Goal: Contribute content: Add original content to the website for others to see

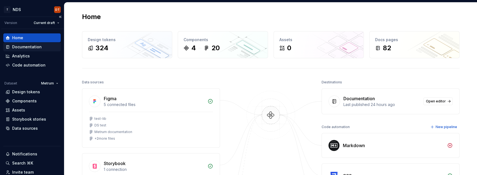
click at [31, 47] on div "Documentation" at bounding box center [27, 47] width 30 height 6
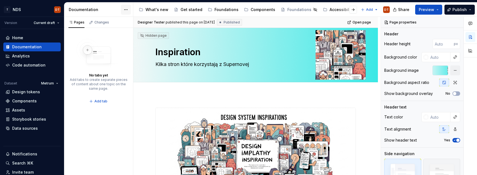
click at [128, 10] on html "T NDS DT Version Current draft Home Documentation Analytics Code automation Dat…" at bounding box center [238, 87] width 477 height 175
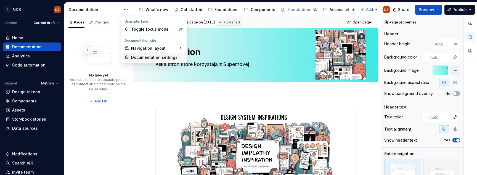
click at [151, 56] on div "Documentation settings" at bounding box center [157, 58] width 52 height 6
type textarea "*"
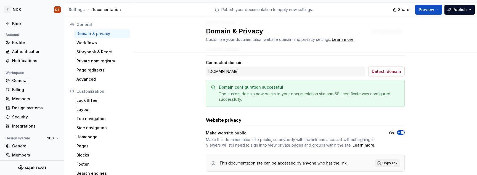
scroll to position [83, 0]
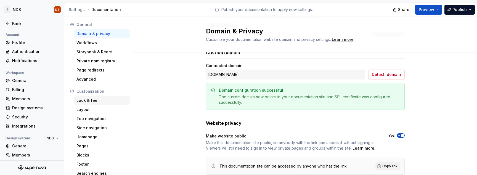
click at [90, 100] on div "Look & feel" at bounding box center [102, 101] width 51 height 6
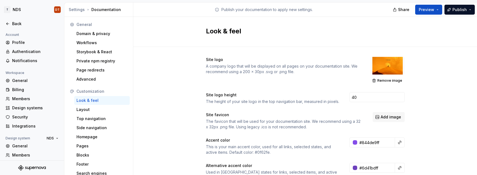
scroll to position [8, 0]
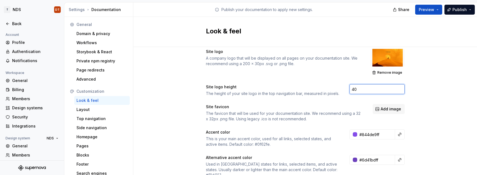
click at [364, 91] on input "40" at bounding box center [377, 89] width 55 height 10
type input "4"
type input "16"
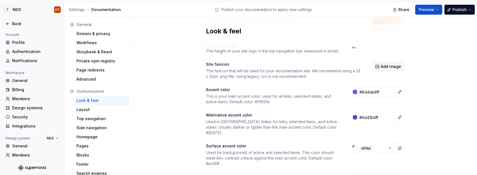
scroll to position [54, 0]
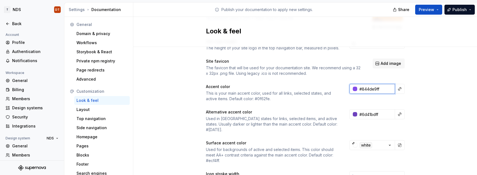
click at [365, 91] on input "#844de9ff" at bounding box center [376, 89] width 38 height 10
click at [381, 90] on input "#844de9ff" at bounding box center [376, 89] width 38 height 10
drag, startPoint x: 382, startPoint y: 89, endPoint x: 363, endPoint y: 89, distance: 19.1
click at [363, 89] on input "#844de9ff" at bounding box center [376, 89] width 38 height 10
paste input "FF814F"
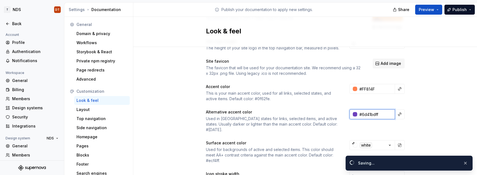
click at [381, 114] on input "#6d41bdff" at bounding box center [376, 114] width 38 height 10
type input "#ff814fff"
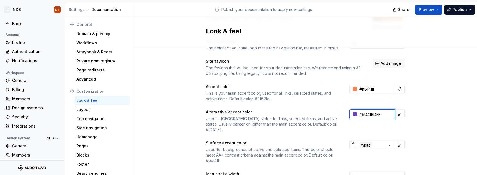
click at [385, 115] on input "#6D41BDFF" at bounding box center [376, 114] width 38 height 10
drag, startPoint x: 386, startPoint y: 114, endPoint x: 362, endPoint y: 115, distance: 23.5
click at [362, 115] on input "#6D41BDFF" at bounding box center [376, 114] width 38 height 10
paste input "CA3E0A"
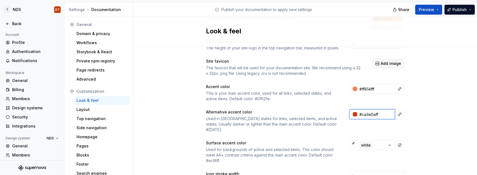
drag, startPoint x: 382, startPoint y: 114, endPoint x: 386, endPoint y: 114, distance: 4.2
click at [366, 115] on input "#ca3e0aff" at bounding box center [376, 114] width 38 height 10
click at [386, 114] on input "#ca3e0aff" at bounding box center [376, 114] width 38 height 10
drag, startPoint x: 385, startPoint y: 114, endPoint x: 363, endPoint y: 114, distance: 21.5
click at [363, 115] on input "#ca3e0aff" at bounding box center [376, 114] width 38 height 10
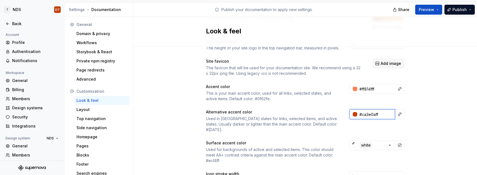
paste input "FD4A00"
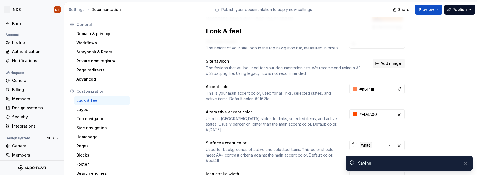
type input "#fd4a00ff"
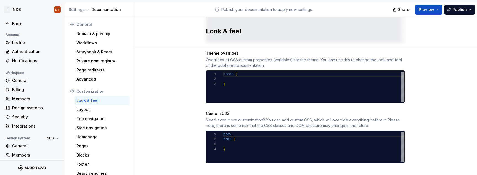
scroll to position [281, 0]
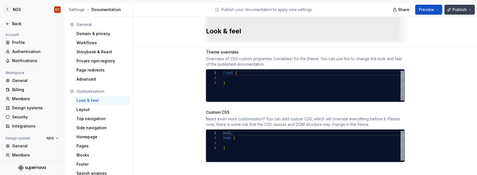
click at [458, 10] on span "Publish" at bounding box center [460, 10] width 14 height 6
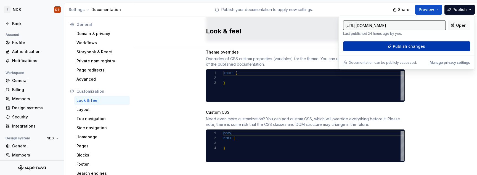
click at [408, 47] on span "Publish changes" at bounding box center [409, 47] width 32 height 6
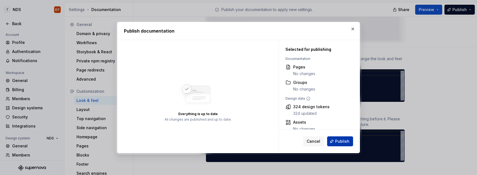
click at [341, 143] on span "Publish" at bounding box center [342, 142] width 14 height 6
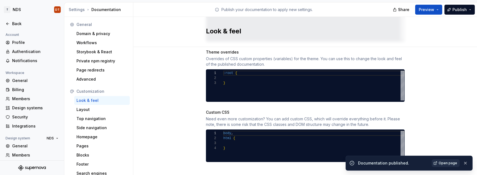
click at [446, 164] on span "Open page" at bounding box center [448, 163] width 19 height 4
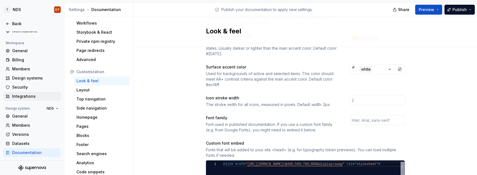
scroll to position [0, 0]
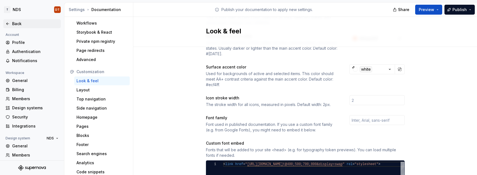
click at [15, 23] on div "Back" at bounding box center [35, 24] width 46 height 6
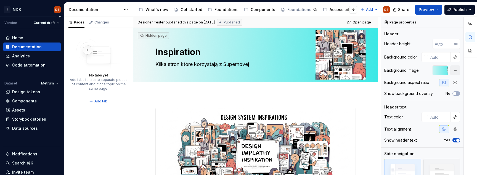
drag, startPoint x: 21, startPoint y: 47, endPoint x: 44, endPoint y: 47, distance: 23.8
click at [21, 47] on div "Documentation" at bounding box center [27, 47] width 30 height 6
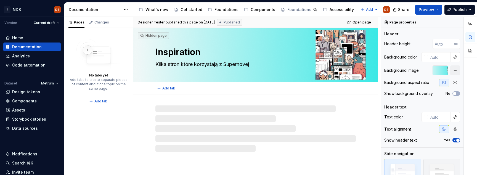
type textarea "*"
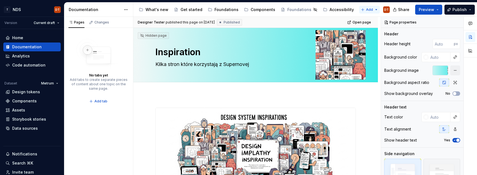
click at [367, 10] on html "T NDS DT Version Current draft Home Documentation Analytics Code automation Dat…" at bounding box center [238, 87] width 477 height 175
click at [375, 30] on div "New group" at bounding box center [388, 30] width 36 height 6
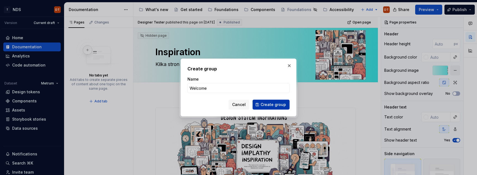
type input "Welcome"
click at [279, 106] on span "Create group" at bounding box center [273, 105] width 25 height 6
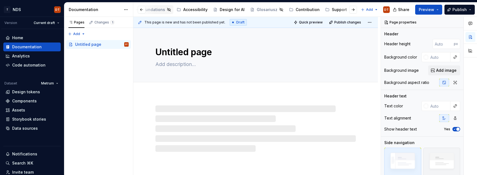
scroll to position [0, 193]
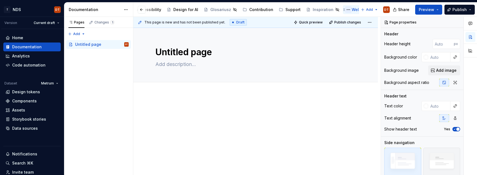
click at [345, 10] on button "Page tree" at bounding box center [348, 9] width 7 height 7
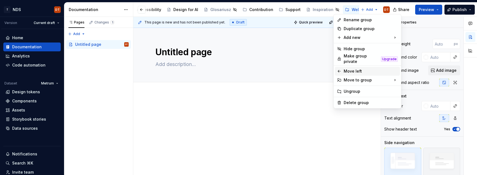
click at [339, 70] on icon at bounding box center [339, 71] width 2 height 2
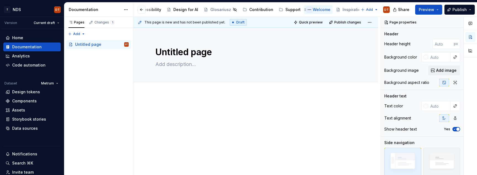
click at [306, 9] on button "Page tree" at bounding box center [309, 9] width 7 height 7
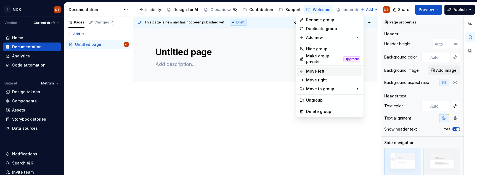
click at [304, 69] on icon at bounding box center [302, 71] width 4 height 4
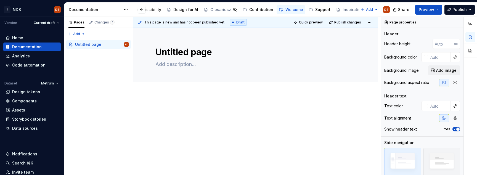
click at [0, 0] on button "Page tree" at bounding box center [0, 0] width 0 height 0
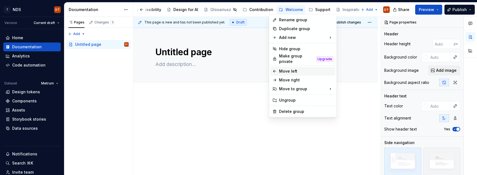
click at [276, 69] on icon at bounding box center [275, 71] width 4 height 4
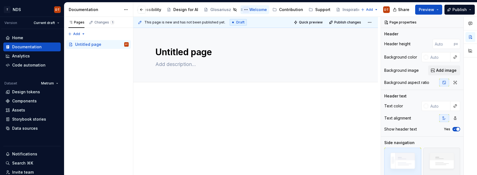
click at [243, 10] on button "Page tree" at bounding box center [246, 9] width 7 height 7
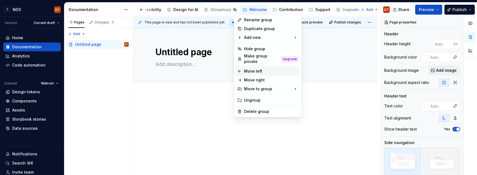
click at [241, 69] on icon at bounding box center [240, 71] width 4 height 4
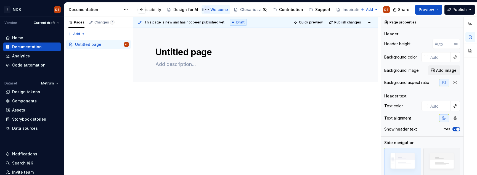
click at [204, 9] on button "Page tree" at bounding box center [207, 9] width 7 height 7
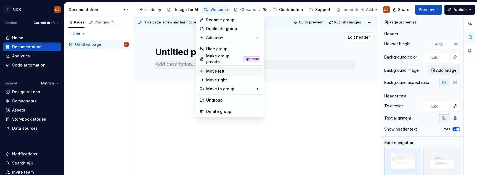
drag, startPoint x: 203, startPoint y: 69, endPoint x: 206, endPoint y: 66, distance: 4.7
click at [203, 69] on icon at bounding box center [202, 71] width 4 height 4
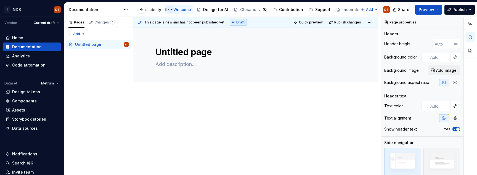
click at [167, 9] on button "Page tree" at bounding box center [170, 9] width 7 height 7
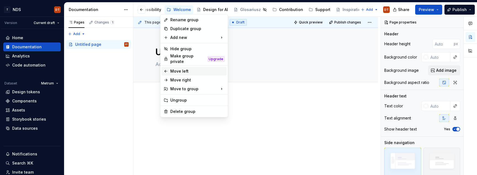
click at [166, 69] on icon at bounding box center [166, 71] width 4 height 4
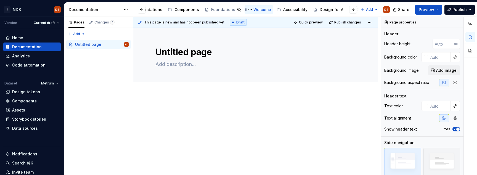
scroll to position [0, 76]
click at [247, 10] on button "Page tree" at bounding box center [250, 9] width 7 height 7
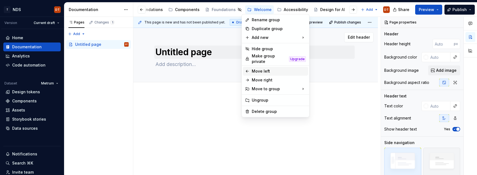
drag, startPoint x: 247, startPoint y: 68, endPoint x: 247, endPoint y: 55, distance: 12.4
click at [247, 69] on icon at bounding box center [247, 71] width 4 height 4
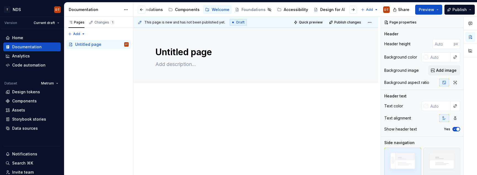
click at [0, 0] on button "Page tree" at bounding box center [0, 0] width 0 height 0
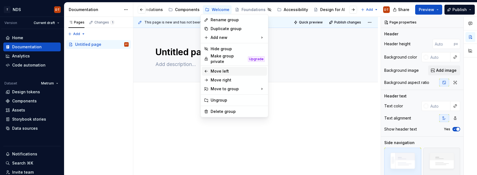
click at [206, 70] on icon at bounding box center [206, 71] width 2 height 2
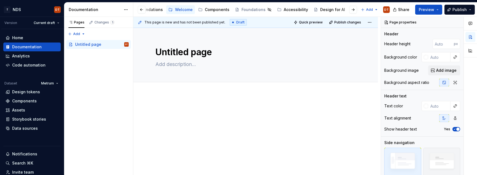
click at [0, 0] on button "Page tree" at bounding box center [0, 0] width 0 height 0
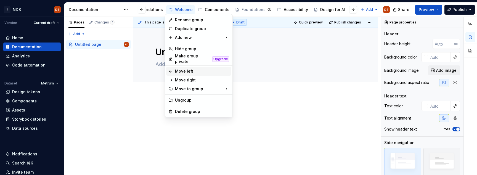
click at [169, 69] on icon at bounding box center [170, 71] width 4 height 4
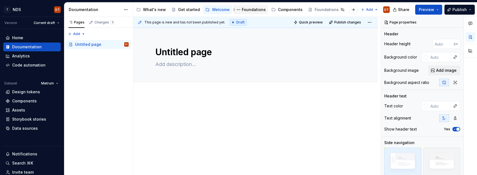
scroll to position [0, 0]
click at [209, 10] on button "Page tree" at bounding box center [211, 9] width 7 height 7
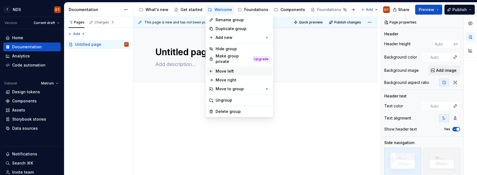
click at [213, 69] on icon at bounding box center [211, 71] width 4 height 4
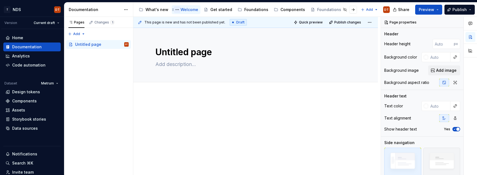
click at [176, 10] on button "Page tree" at bounding box center [177, 9] width 7 height 7
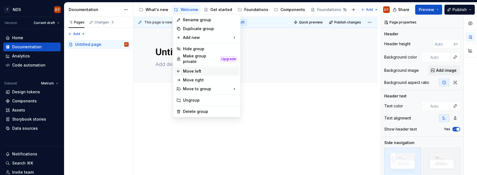
click at [178, 70] on icon at bounding box center [178, 71] width 2 height 2
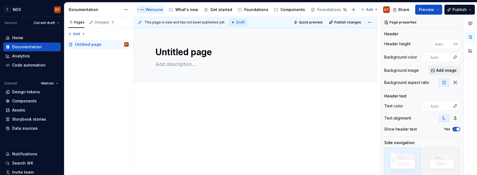
click at [142, 10] on button "Page tree" at bounding box center [142, 9] width 7 height 7
click at [226, 107] on html "T NDS DT Version Current draft Home Documentation Analytics Code automation Dat…" at bounding box center [238, 87] width 477 height 175
click at [141, 9] on button "Page tree" at bounding box center [142, 9] width 7 height 7
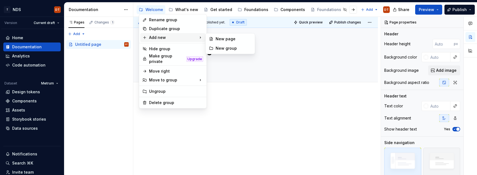
type textarea "*"
click at [160, 20] on div "Rename group" at bounding box center [176, 20] width 54 height 6
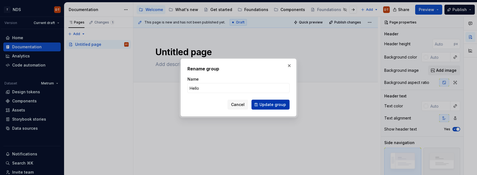
type input "Hello"
click at [274, 106] on span "Update group" at bounding box center [273, 105] width 27 height 6
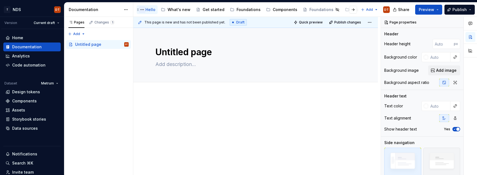
click at [142, 10] on button "Page tree" at bounding box center [142, 9] width 7 height 7
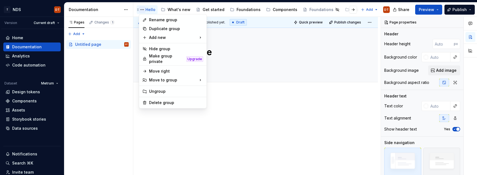
type textarea "*"
click at [235, 49] on div "New group" at bounding box center [234, 49] width 36 height 6
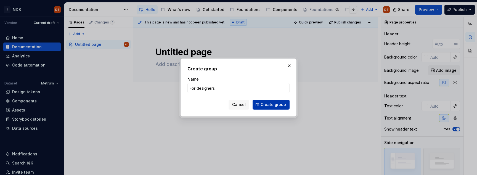
type input "For designers"
click at [266, 105] on span "Create group" at bounding box center [273, 105] width 25 height 6
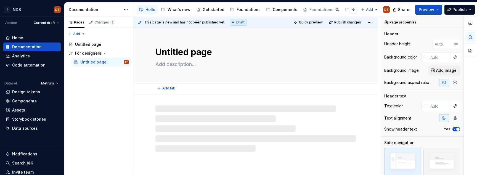
type textarea "*"
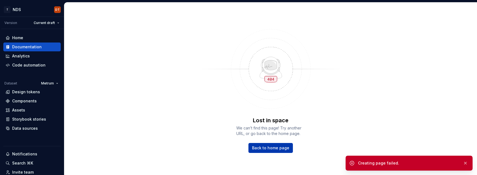
click at [280, 150] on span "Back to home page" at bounding box center [270, 148] width 37 height 6
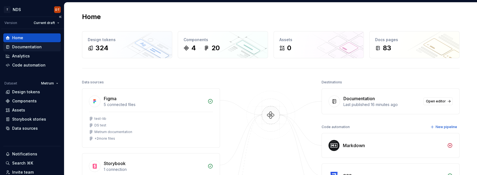
click at [39, 47] on div "Documentation" at bounding box center [27, 47] width 30 height 6
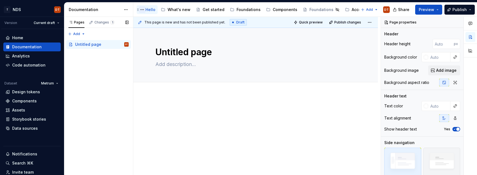
click at [143, 10] on button "Page tree" at bounding box center [142, 9] width 7 height 7
type textarea "*"
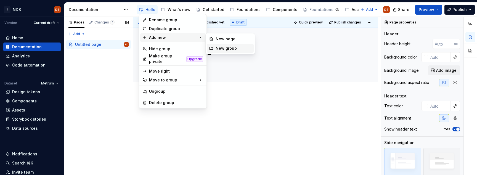
click at [229, 48] on div "New group" at bounding box center [234, 49] width 36 height 6
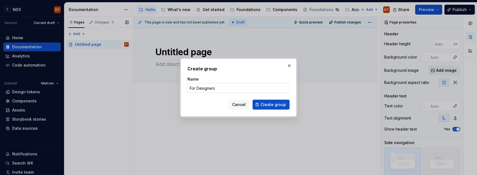
click at [199, 88] on input "For Designers" at bounding box center [239, 88] width 102 height 10
type input "For designers"
click at [270, 107] on span "Create group" at bounding box center [273, 105] width 25 height 6
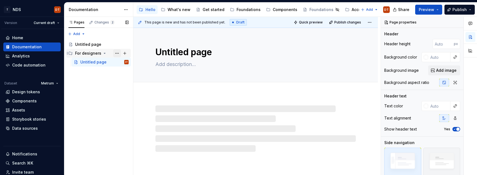
click at [116, 54] on button "Page tree" at bounding box center [117, 53] width 8 height 8
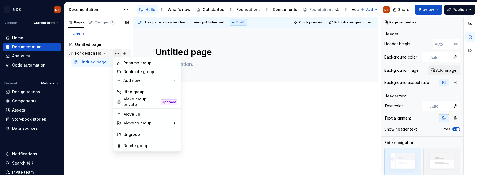
type textarea "*"
click at [133, 64] on div "Rename group" at bounding box center [150, 63] width 54 height 6
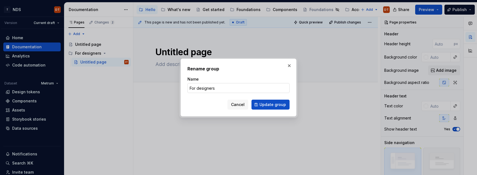
drag, startPoint x: 218, startPoint y: 87, endPoint x: 188, endPoint y: 87, distance: 30.1
click at [188, 87] on input "For designers" at bounding box center [239, 88] width 102 height 10
type input "FOR DESIGNERS"
click at [270, 104] on span "Update group" at bounding box center [273, 105] width 27 height 6
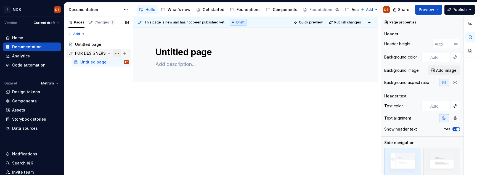
click at [117, 54] on button "Page tree" at bounding box center [117, 53] width 8 height 8
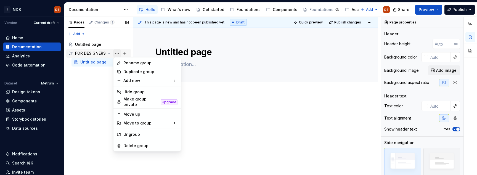
type textarea "*"
click at [123, 62] on div "Rename group" at bounding box center [150, 63] width 54 height 6
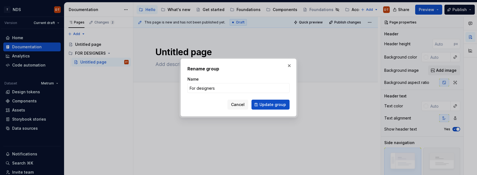
type input "For designers"
click at [267, 104] on span "Update group" at bounding box center [273, 105] width 27 height 6
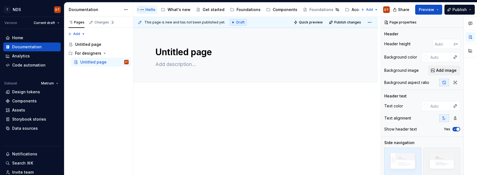
click at [144, 9] on button "Page tree" at bounding box center [142, 9] width 7 height 7
type textarea "*"
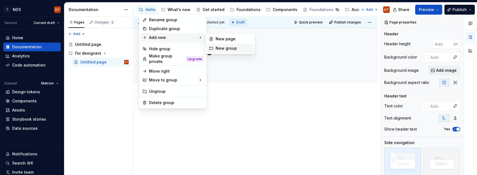
click at [211, 48] on icon at bounding box center [211, 48] width 4 height 4
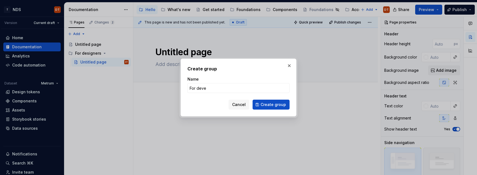
type input "For devel"
type textarea "*"
type input "For developers"
click at [260, 105] on button "Create group" at bounding box center [271, 105] width 37 height 10
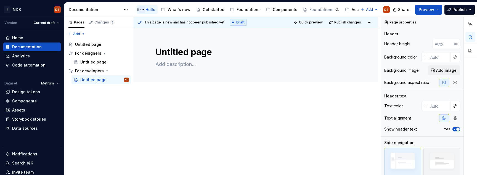
click at [143, 10] on button "Page tree" at bounding box center [142, 9] width 7 height 7
type textarea "*"
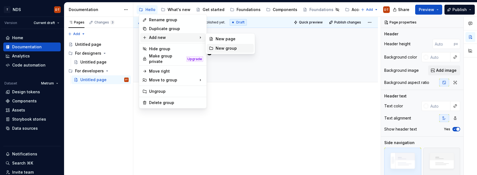
click at [213, 49] on icon at bounding box center [211, 48] width 4 height 4
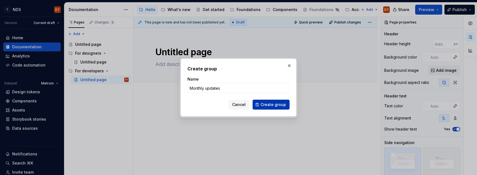
type input "Monthly updates"
click at [273, 106] on span "Create group" at bounding box center [273, 105] width 25 height 6
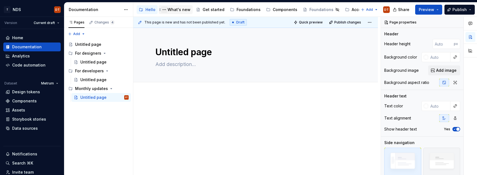
click at [164, 9] on button "Page tree" at bounding box center [164, 9] width 7 height 7
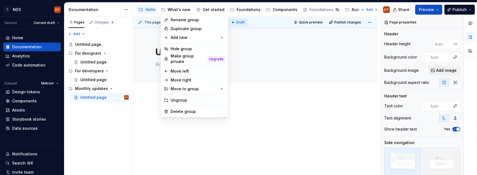
click at [177, 9] on html "T NDS DT Version Current draft Home Documentation Analytics Code automation Dat…" at bounding box center [238, 87] width 477 height 175
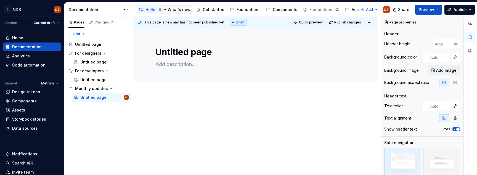
click at [176, 9] on div "What's new" at bounding box center [179, 10] width 23 height 6
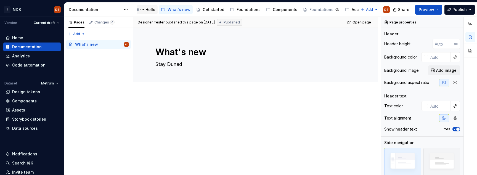
click at [151, 8] on div "Hello" at bounding box center [151, 10] width 10 height 6
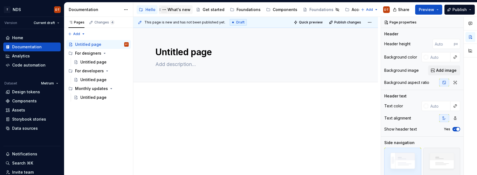
click at [164, 10] on button "Page tree" at bounding box center [164, 9] width 7 height 7
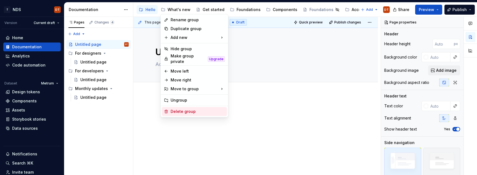
click at [178, 109] on div "Delete group" at bounding box center [198, 112] width 54 height 6
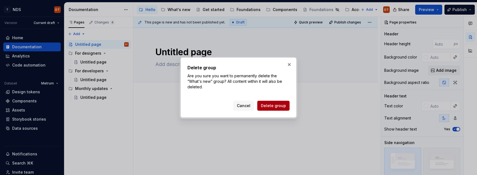
click at [276, 108] on span "Delete group" at bounding box center [273, 106] width 25 height 6
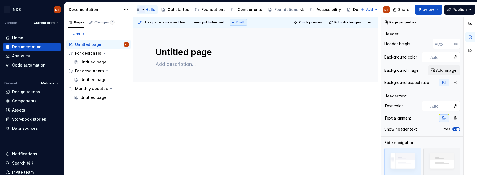
click at [142, 10] on button "Page tree" at bounding box center [142, 9] width 7 height 7
type textarea "*"
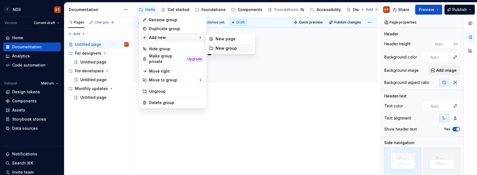
click at [220, 49] on div "New group" at bounding box center [234, 49] width 36 height 6
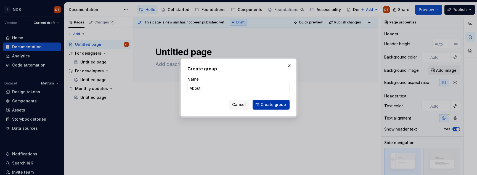
type input "About"
click at [269, 105] on span "Create group" at bounding box center [273, 105] width 25 height 6
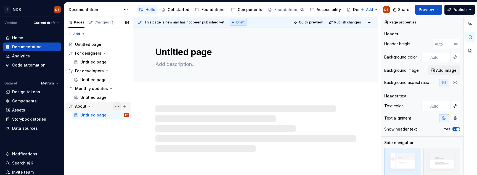
click at [116, 106] on button "Page tree" at bounding box center [117, 106] width 8 height 8
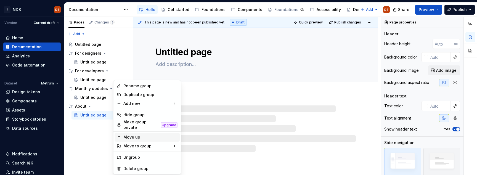
click at [128, 135] on div "Move up" at bounding box center [150, 137] width 54 height 6
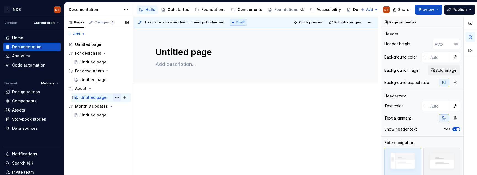
click at [117, 97] on button "Page tree" at bounding box center [117, 98] width 8 height 8
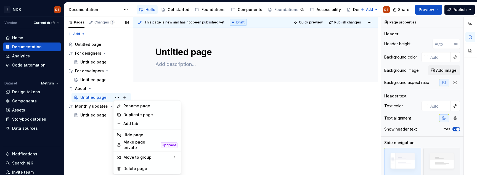
click at [83, 89] on div "Pages Changes 5 Add Accessibility guide for tree Page tree. Navigate the tree w…" at bounding box center [98, 96] width 69 height 159
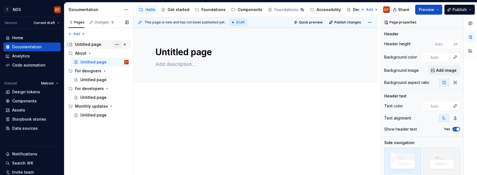
click at [117, 45] on button "Page tree" at bounding box center [117, 45] width 8 height 8
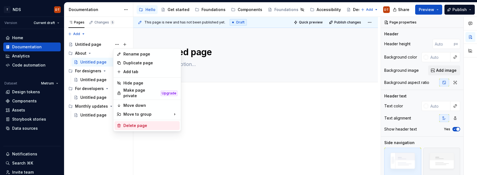
click at [129, 124] on div "Delete page" at bounding box center [150, 126] width 54 height 6
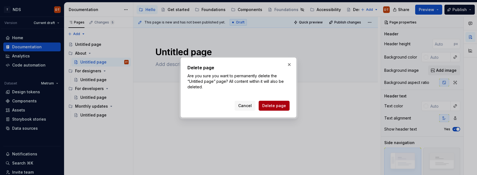
click at [273, 106] on span "Delete page" at bounding box center [274, 106] width 24 height 6
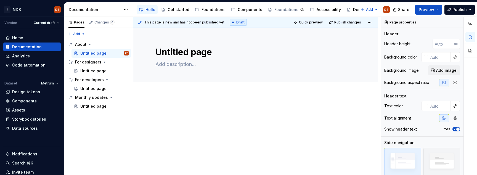
click at [209, 106] on div at bounding box center [255, 140] width 245 height 93
click at [428, 10] on span "Preview" at bounding box center [426, 10] width 15 height 6
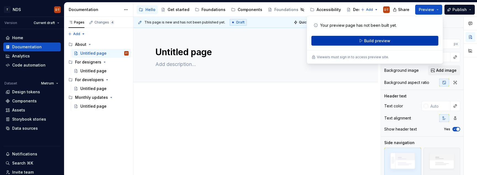
click at [373, 41] on span "Build preview" at bounding box center [377, 41] width 26 height 6
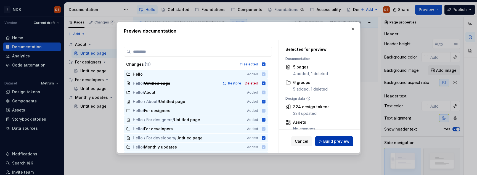
click at [335, 142] on span "Build preview" at bounding box center [336, 142] width 26 height 6
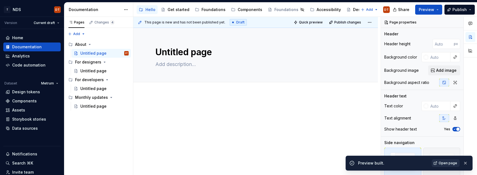
click at [447, 163] on span "Open page" at bounding box center [448, 163] width 19 height 4
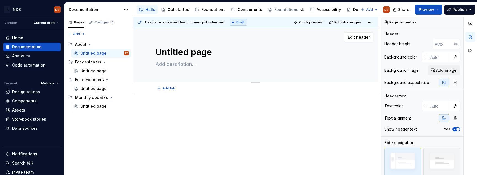
click at [175, 51] on textarea "Untitled page" at bounding box center [254, 52] width 201 height 13
type textarea "*"
type textarea "D"
type textarea "*"
type textarea "Du"
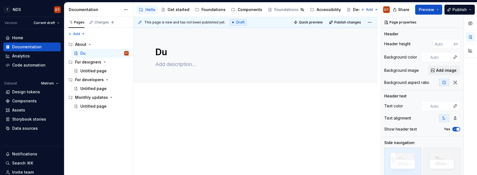
type textarea "*"
type textarea "Dun"
type textarea "*"
type textarea "Dune"
type textarea "*"
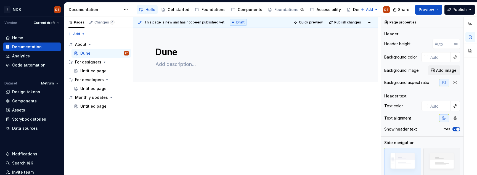
type textarea "Dune."
type textarea "*"
type textarea "Dune."
type textarea "*"
type textarea "Dune. D"
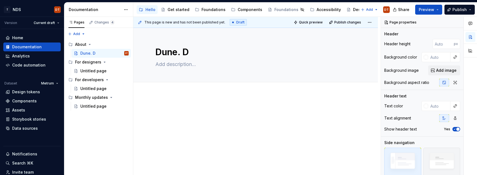
type textarea "*"
type textarea "Dune."
type textarea "*"
type textarea "Dune. D"
type textarea "*"
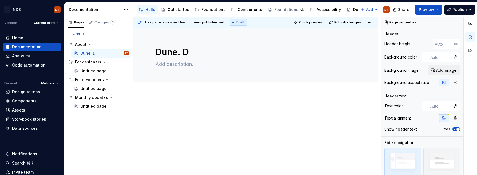
type textarea "Dune."
type textarea "*"
type textarea "Dune."
type textarea "*"
type textarea "Dune"
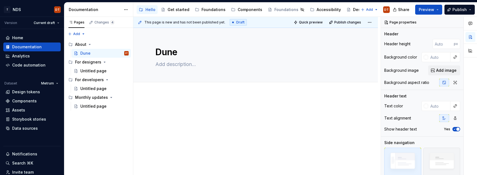
type textarea "*"
type textarea "Dune"
drag, startPoint x: 179, startPoint y: 65, endPoint x: 182, endPoint y: 64, distance: 3.1
click at [179, 65] on textarea at bounding box center [254, 64] width 201 height 9
click at [167, 66] on textarea at bounding box center [254, 64] width 201 height 9
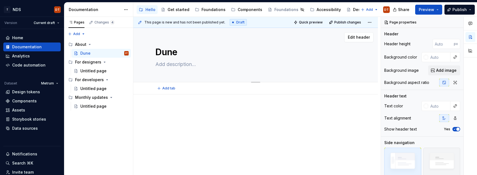
type textarea "*"
type textarea "H"
type textarea "*"
type textarea "He"
type textarea "*"
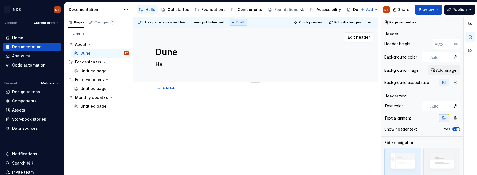
type textarea "H"
type textarea "*"
type textarea "D"
type textarea "*"
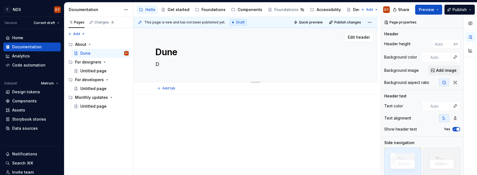
type textarea "Du"
type textarea "*"
type textarea "Dun"
type textarea "*"
type textarea "Dune"
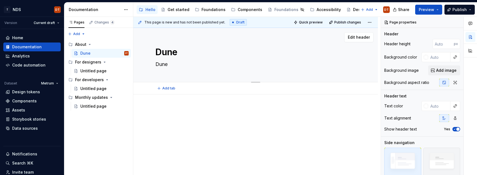
type textarea "*"
type textarea "Dune"
type textarea "*"
type textarea "Dune i"
type textarea "*"
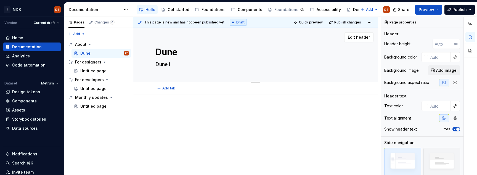
type textarea "Dune is"
type textarea "*"
type textarea "Dune is"
type textarea "*"
type textarea "Dune is a"
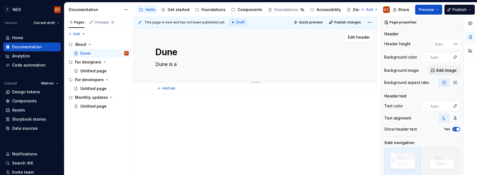
type textarea "*"
type textarea "Dune is a"
type textarea "*"
type textarea "Dune is a f"
type textarea "*"
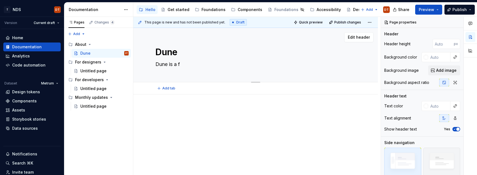
type textarea "Dune is a fl"
type textarea "*"
type textarea "Dune is a fle"
type textarea "*"
type textarea "Dune is a flex"
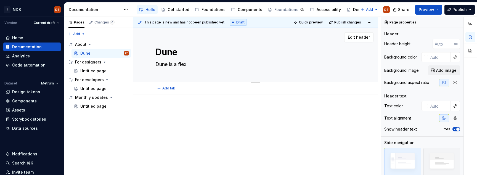
type textarea "*"
type textarea "Dune is a flexi"
type textarea "*"
type textarea "Dune is a flexib"
type textarea "*"
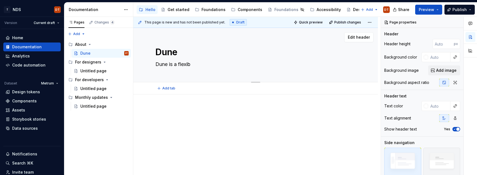
type textarea "Dune is a flexibl"
type textarea "*"
type textarea "Dune is a flexible"
type textarea "*"
type textarea "Dune is a flexible,"
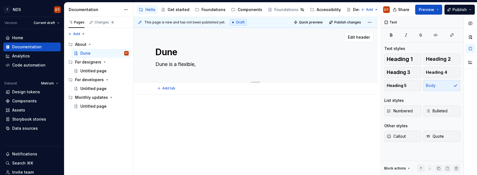
type textarea "*"
type textarea "Dune is a flexible,"
type textarea "*"
type textarea "Dune is a flexible, s"
type textarea "*"
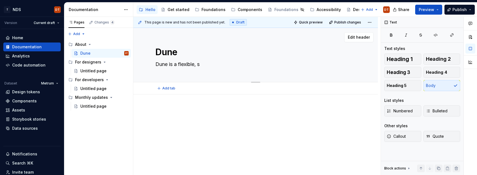
type textarea "Dune is a flexible, sc"
type textarea "*"
type textarea "Dune is a flexible, sca"
type textarea "*"
type textarea "Dune is a flexible, scal"
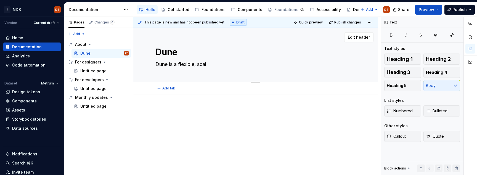
type textarea "*"
type textarea "Dune is a flexible, scala"
type textarea "*"
type textarea "Dune is a flexible, scalab"
type textarea "*"
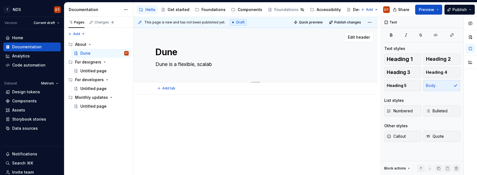
type textarea "Dune is a flexible, scalabl"
type textarea "*"
type textarea "Dune is a flexible, scalable"
type textarea "*"
type textarea "Dune is a flexible, scalable"
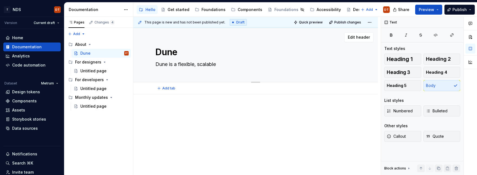
type textarea "*"
type textarea "Dune is a flexible, scalable d"
type textarea "*"
type textarea "Dune is a flexible, scalable de"
type textarea "*"
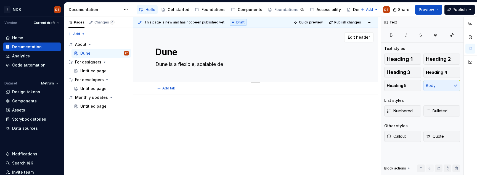
type textarea "Dune is a flexible, scalable des"
type textarea "*"
type textarea "Dune is a flexible, scalable desi"
type textarea "*"
type textarea "Dune is a flexible, scalable desig"
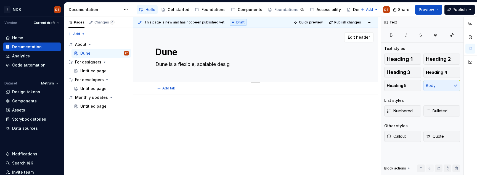
type textarea "*"
type textarea "Dune is a flexible, scalable design"
type textarea "*"
type textarea "Dune is a flexible, scalable design"
type textarea "*"
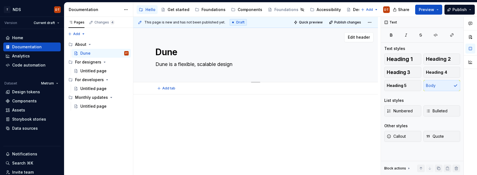
type textarea "Dune is a flexible, scalable design s"
type textarea "*"
type textarea "Dune is a flexible, scalable design sy"
type textarea "*"
type textarea "Dune is a flexible, scalable design sys"
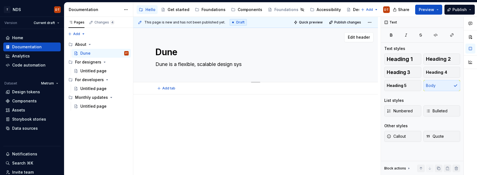
type textarea "*"
type textarea "Dune is a flexible, scalable design syst"
type textarea "*"
type textarea "Dune is a flexible, scalable design syste"
type textarea "*"
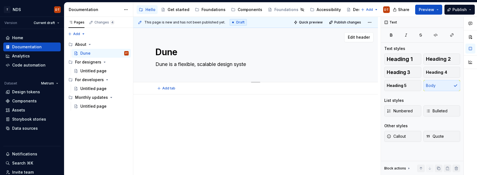
type textarea "Dune is a flexible, scalable design system"
type textarea "*"
type textarea "Dune is a flexible, scalable design system"
type textarea "*"
type textarea "Dune is a flexible, scalable design system b"
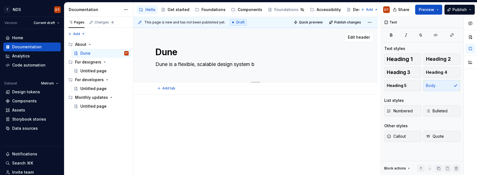
type textarea "*"
type textarea "Dune is a flexible, scalable design system by"
type textarea "*"
type textarea "Dune is a flexible, scalable design system by"
type textarea "*"
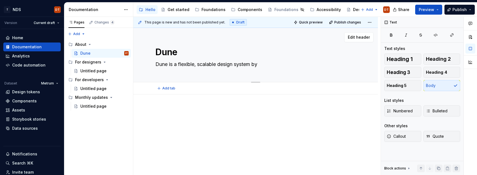
type textarea "Dune is a flexible, scalable design system by A"
type textarea "*"
type textarea "Dune is a flexible, scalable design system by [PERSON_NAME]"
type textarea "*"
type textarea "Dune is a flexible, scalable design system by All"
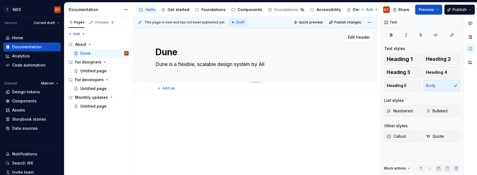
type textarea "*"
type textarea "Dune is a flexible, scalable design system by Alle"
type textarea "*"
type textarea "Dune is a flexible, scalable design system by Alleg"
type textarea "*"
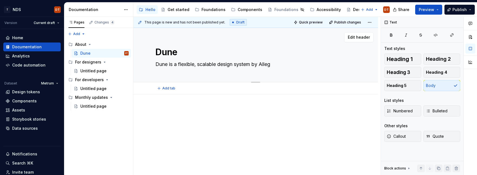
type textarea "Dune is a flexible, scalable design system by Allegr"
type textarea "*"
type textarea "Dune is a flexible, scalable design system by Allegro"
type textarea "*"
type textarea "Dune is a flexible, scalable design system by Allegro"
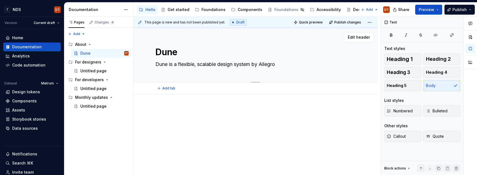
type textarea "*"
type textarea "Dune is a flexible, scalable design system by Allegro o"
type textarea "*"
type textarea "Dune is a flexible, scalable design system by Allegro on"
type textarea "*"
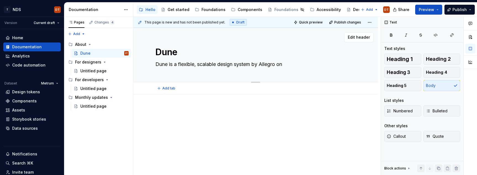
type textarea "Dune is a flexible, scalable design system by Allegro on"
type textarea "*"
type textarea "Dune is a flexible, scalable design system by Allegro on f"
type textarea "*"
type textarea "Dune is a flexible, scalable design system by Allegro on fo"
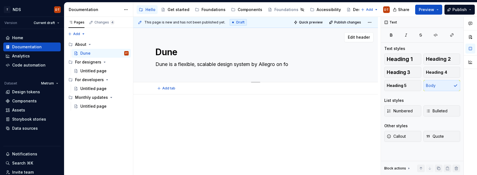
type textarea "*"
type textarea "Dune is a flexible, scalable design system by Allegro on fou"
type textarea "*"
type textarea "Dune is a flexible, scalable design system by Allegro on foun"
type textarea "*"
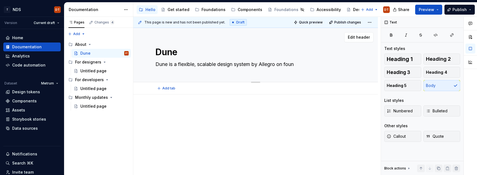
type textarea "Dune is a flexible, scalable design system by Allegro on found"
type textarea "*"
type textarea "Dune is a flexible, scalable design system by Allegro on founda"
type textarea "*"
type textarea "Dune is a flexible, scalable design system by Allegro on foundat"
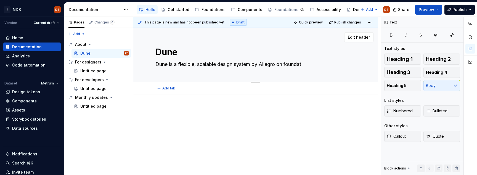
type textarea "*"
type textarea "Dune is a flexible, scalable design system by Allegro on foundati"
type textarea "*"
type textarea "Dune is a flexible, scalable design system by Allegro on foundatio"
type textarea "*"
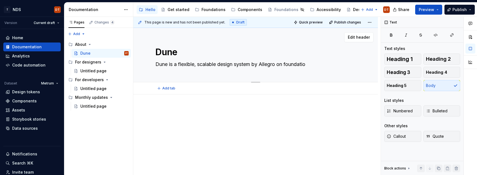
type textarea "Dune is a flexible, scalable design system by Allegro on foundation"
type textarea "*"
type textarea "Dune is a flexible, scalable design system by Allegro on foundations"
type textarea "*"
type textarea "Dune is a flexible, scalable design system by Allegro on foundations"
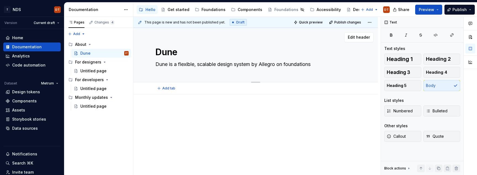
type textarea "*"
type textarea "Dune is a flexible, scalable design system by Allegro on foundations o"
type textarea "*"
type textarea "Dune is a flexible, scalable design system by Allegro on foundations of"
type textarea "*"
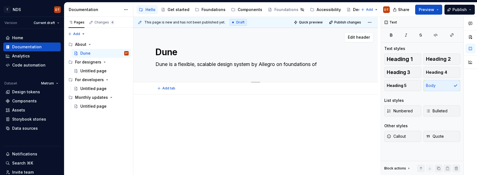
type textarea "Dune is a flexible, scalable design system by Allegro on foundations of"
type textarea "*"
type textarea "Dune is a flexible, scalable design system by Allegro on foundations of a"
type textarea "*"
type textarea "Dune is a flexible, scalable design system by Allegro on foundations of ac"
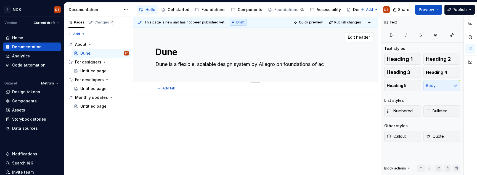
type textarea "*"
type textarea "Dune is a flexible, scalable design system by Allegro on foundations of acc"
type textarea "*"
type textarea "Dune is a flexible, scalable design system by Allegro on foundations of acce"
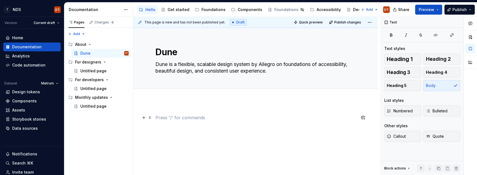
click at [246, 115] on p at bounding box center [255, 117] width 201 height 7
click at [172, 52] on textarea "Dune" at bounding box center [254, 52] width 201 height 13
click at [167, 54] on textarea "Dune" at bounding box center [254, 52] width 201 height 13
click at [159, 53] on textarea "Dune" at bounding box center [254, 52] width 201 height 13
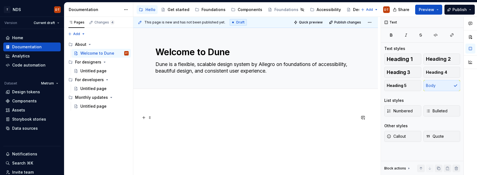
click at [179, 118] on p at bounding box center [255, 117] width 201 height 7
click at [88, 62] on div "For designers" at bounding box center [88, 62] width 26 height 6
click at [93, 63] on div "For designers" at bounding box center [88, 62] width 26 height 6
click at [89, 72] on div "Untitled page" at bounding box center [93, 71] width 26 height 6
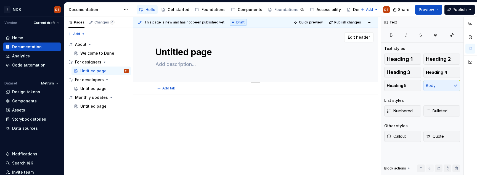
click at [167, 53] on textarea "Untitled page" at bounding box center [254, 52] width 201 height 13
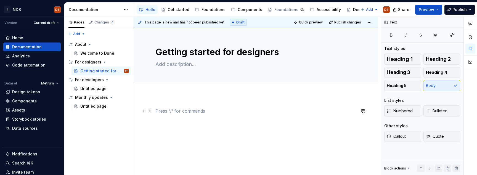
click at [177, 112] on p at bounding box center [255, 111] width 201 height 7
click at [163, 65] on textarea at bounding box center [254, 64] width 201 height 9
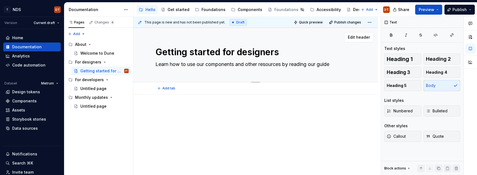
click at [318, 64] on textarea "Learn how to use our components and other resources by reading our guide" at bounding box center [254, 64] width 201 height 9
click at [224, 127] on div at bounding box center [255, 118] width 201 height 21
click at [95, 89] on div "Untitled page" at bounding box center [93, 89] width 26 height 6
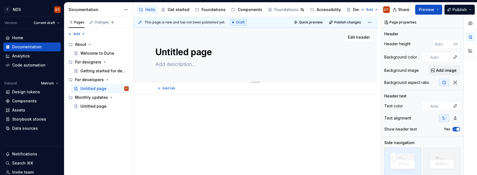
click at [191, 52] on textarea "Untitled page" at bounding box center [254, 52] width 201 height 13
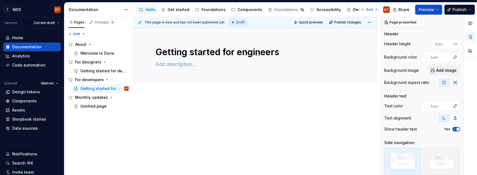
click at [212, 118] on div at bounding box center [255, 118] width 201 height 21
click at [118, 79] on button "Page tree" at bounding box center [117, 80] width 8 height 8
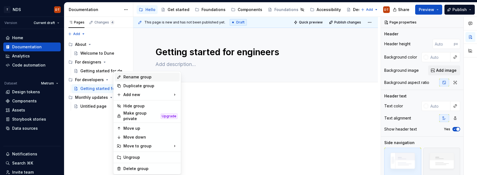
click at [131, 78] on div "Rename group" at bounding box center [150, 77] width 54 height 6
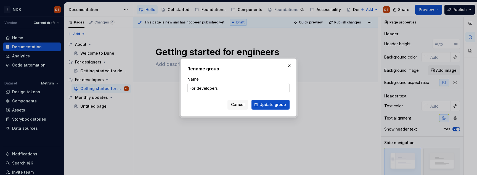
click at [221, 91] on input "For developers" at bounding box center [239, 88] width 102 height 10
drag, startPoint x: 219, startPoint y: 89, endPoint x: 197, endPoint y: 89, distance: 21.8
click at [197, 89] on input "For developers" at bounding box center [239, 88] width 102 height 10
click at [272, 106] on span "Update group" at bounding box center [273, 105] width 27 height 6
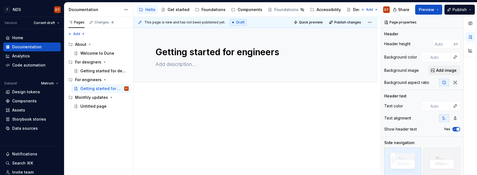
click at [201, 103] on div at bounding box center [255, 140] width 245 height 93
click at [117, 107] on button "Page tree" at bounding box center [117, 106] width 8 height 8
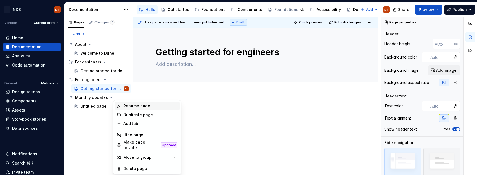
click at [135, 106] on div "Rename page" at bounding box center [150, 106] width 54 height 6
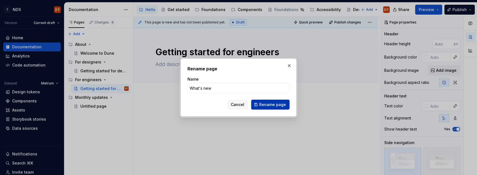
click at [271, 106] on span "Rename page" at bounding box center [272, 105] width 27 height 6
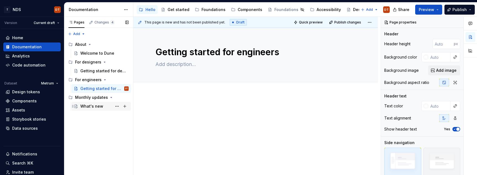
click at [91, 105] on div "What's new" at bounding box center [91, 107] width 23 height 6
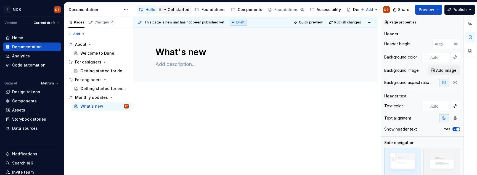
click at [176, 9] on div "Get started" at bounding box center [179, 10] width 22 height 6
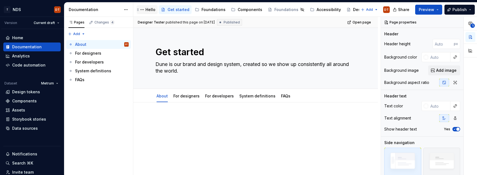
click at [149, 10] on div "Hello" at bounding box center [151, 10] width 10 height 6
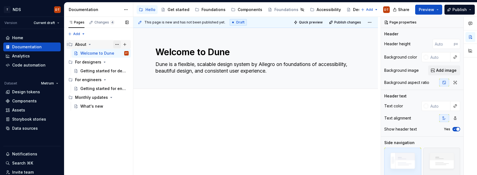
click at [117, 46] on button "Page tree" at bounding box center [117, 45] width 8 height 8
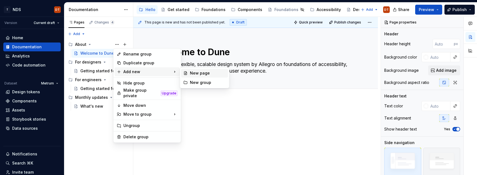
click at [198, 73] on div "New page" at bounding box center [208, 73] width 36 height 6
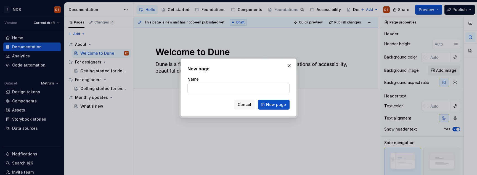
click at [193, 88] on input "Name" at bounding box center [239, 88] width 102 height 10
click at [271, 106] on span "New page" at bounding box center [276, 105] width 20 height 6
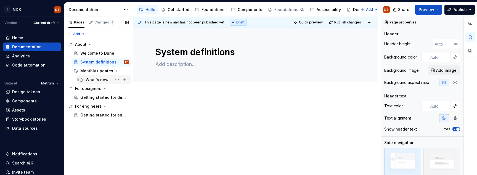
click at [102, 80] on div "What's new" at bounding box center [97, 80] width 23 height 6
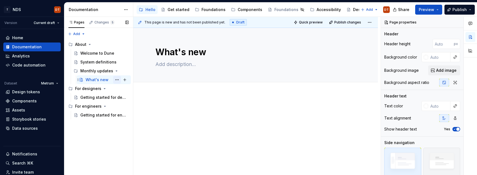
click at [117, 80] on button "Page tree" at bounding box center [117, 80] width 8 height 8
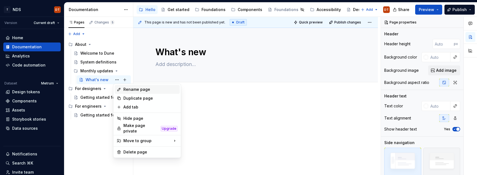
click at [133, 92] on div "Rename page" at bounding box center [150, 90] width 54 height 6
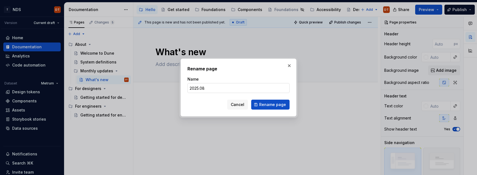
click at [210, 89] on input "2025.08" at bounding box center [239, 88] width 102 height 10
click at [222, 91] on input "2025.08" at bounding box center [239, 88] width 102 height 10
drag, startPoint x: 231, startPoint y: 87, endPoint x: 187, endPoint y: 87, distance: 44.5
click at [187, 87] on div "Rename page Name 2025.08 Cancel Rename page" at bounding box center [239, 88] width 116 height 58
click at [210, 90] on input "2025.08" at bounding box center [239, 88] width 102 height 10
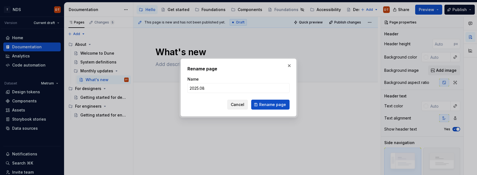
click at [237, 106] on span "Cancel" at bounding box center [238, 105] width 14 height 6
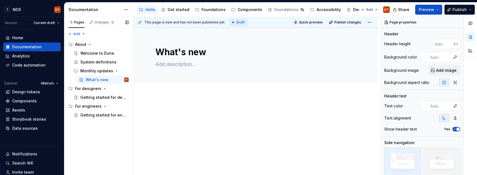
click at [0, 0] on button "Page tree" at bounding box center [0, 0] width 0 height 0
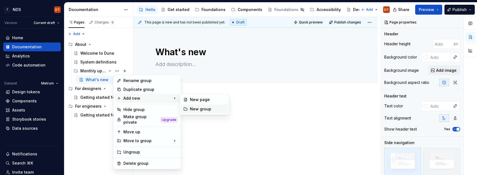
click at [200, 110] on div "New group" at bounding box center [208, 109] width 36 height 6
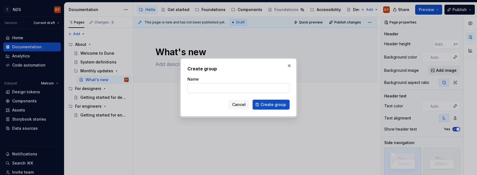
click at [200, 89] on input "Name" at bounding box center [239, 88] width 102 height 10
click at [270, 107] on span "Create group" at bounding box center [273, 105] width 25 height 6
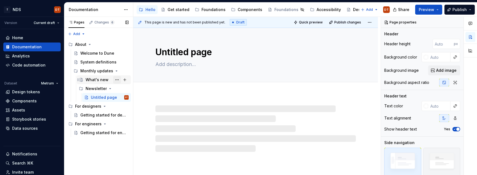
click at [118, 80] on button "Page tree" at bounding box center [117, 80] width 8 height 8
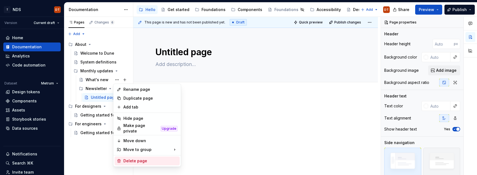
click at [119, 160] on icon at bounding box center [119, 161] width 4 height 4
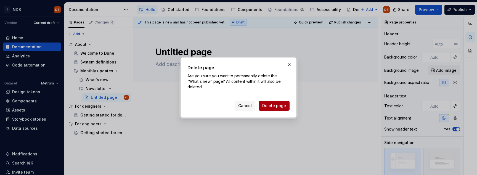
click at [277, 106] on span "Delete page" at bounding box center [274, 106] width 24 height 6
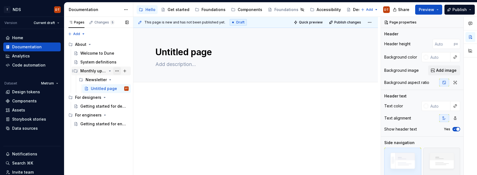
click at [119, 72] on button "Page tree" at bounding box center [117, 71] width 8 height 8
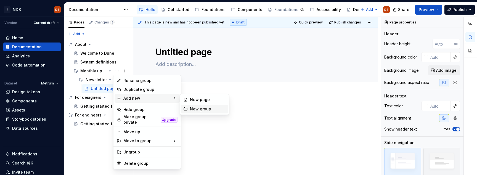
click at [191, 110] on div "New group" at bounding box center [208, 109] width 36 height 6
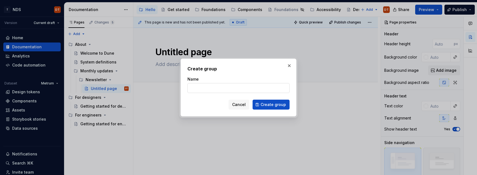
click at [198, 89] on input "Name" at bounding box center [239, 88] width 102 height 10
click at [267, 105] on span "Create group" at bounding box center [273, 105] width 25 height 6
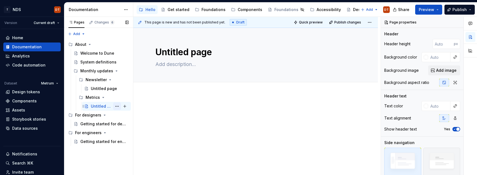
click at [117, 107] on button "Page tree" at bounding box center [117, 106] width 8 height 8
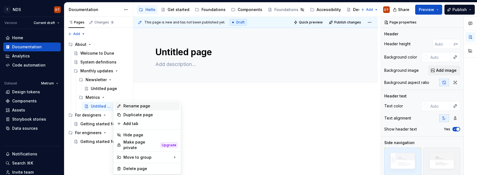
click at [135, 106] on div "Rename page" at bounding box center [150, 106] width 54 height 6
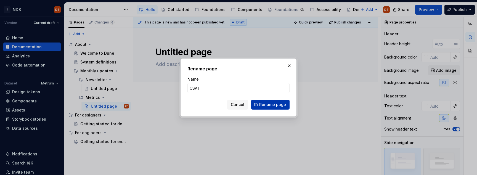
click at [262, 105] on span "Rename page" at bounding box center [272, 105] width 27 height 6
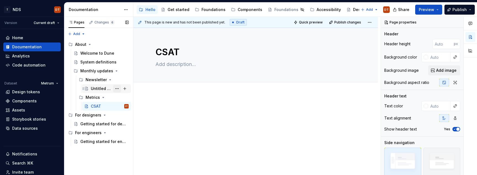
click at [116, 88] on button "Page tree" at bounding box center [117, 89] width 8 height 8
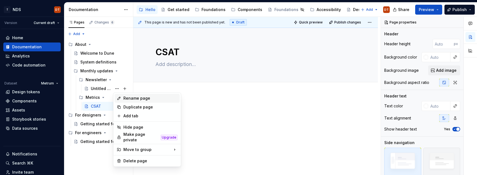
click at [130, 100] on div "Rename page" at bounding box center [150, 99] width 54 height 6
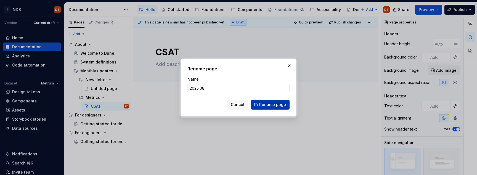
click at [270, 107] on span "Rename page" at bounding box center [272, 105] width 27 height 6
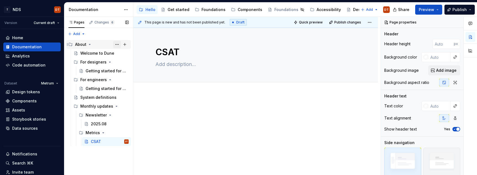
click at [117, 45] on button "Page tree" at bounding box center [117, 45] width 8 height 8
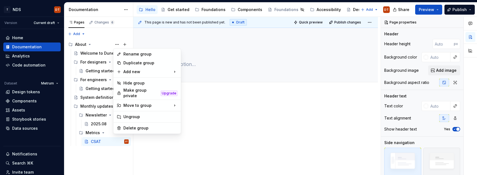
click at [131, 55] on div "Rename group" at bounding box center [150, 54] width 54 height 6
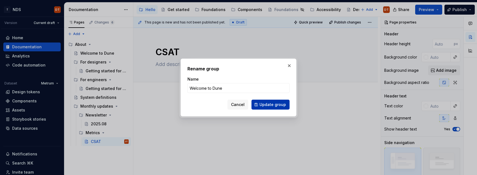
click at [266, 105] on span "Update group" at bounding box center [273, 105] width 27 height 6
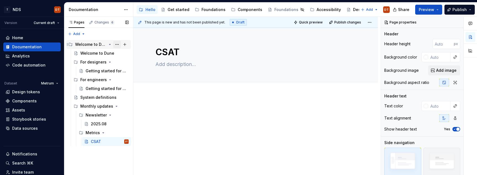
click at [116, 44] on button "Page tree" at bounding box center [117, 45] width 8 height 8
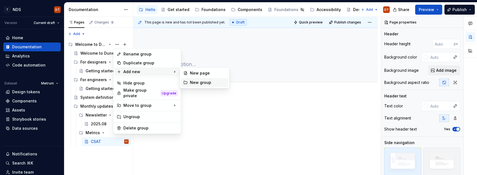
click at [212, 82] on div "New group" at bounding box center [208, 83] width 36 height 6
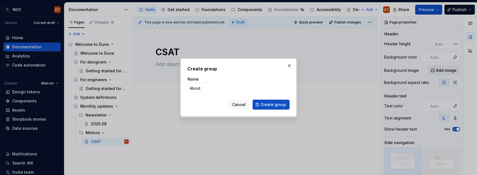
click at [276, 106] on span "Create group" at bounding box center [273, 105] width 25 height 6
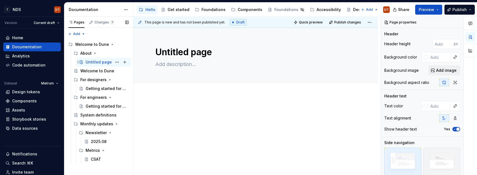
click at [95, 62] on div "Untitled page" at bounding box center [99, 62] width 26 height 6
click at [117, 72] on button "Page tree" at bounding box center [117, 71] width 8 height 8
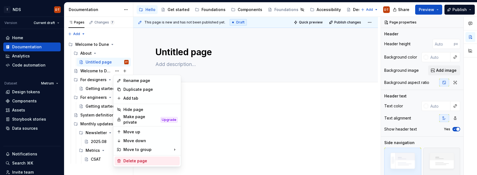
click at [134, 159] on div "Delete page" at bounding box center [150, 161] width 54 height 6
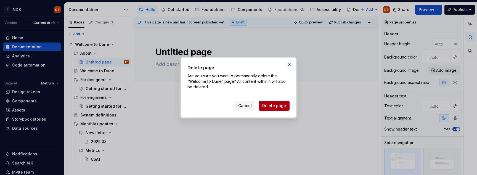
click at [283, 106] on span "Delete page" at bounding box center [274, 106] width 24 height 6
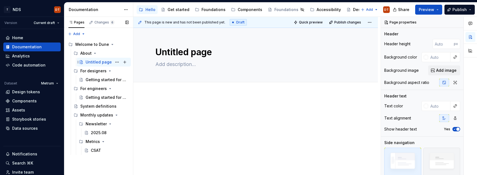
click at [98, 62] on div "Untitled page" at bounding box center [99, 62] width 26 height 6
click at [168, 54] on textarea "Untitled page" at bounding box center [254, 52] width 201 height 13
click at [117, 44] on button "Page tree" at bounding box center [117, 45] width 8 height 8
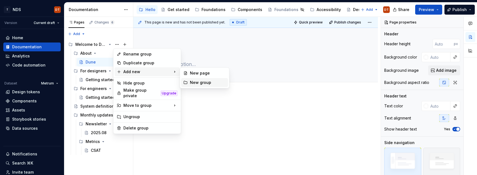
click at [196, 81] on div "New group" at bounding box center [208, 83] width 36 height 6
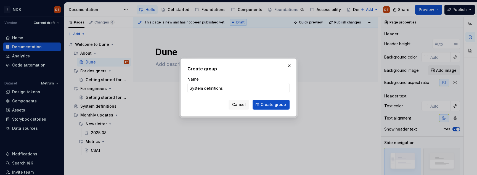
click at [272, 106] on span "Create group" at bounding box center [273, 105] width 25 height 6
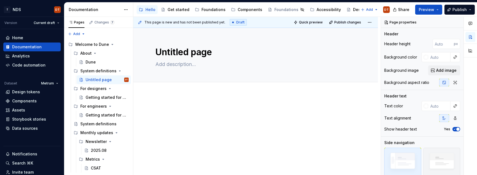
scroll to position [9, 0]
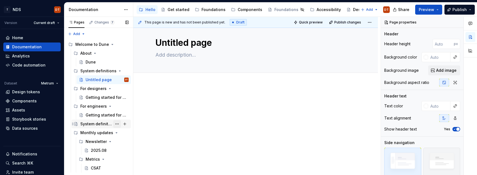
click at [117, 124] on button "Page tree" at bounding box center [117, 124] width 8 height 8
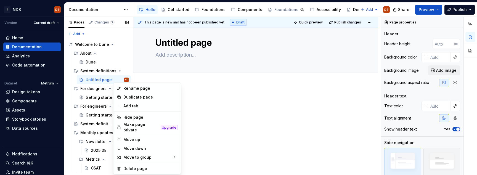
click at [95, 123] on div "Pages Changes 7 Add Accessibility guide for tree Page tree. Navigate the tree w…" at bounding box center [98, 96] width 69 height 159
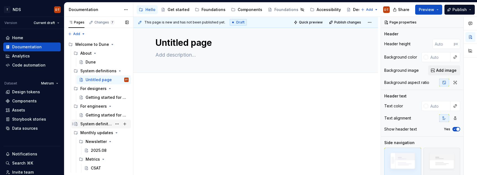
click at [92, 124] on div "System definitions" at bounding box center [96, 124] width 32 height 6
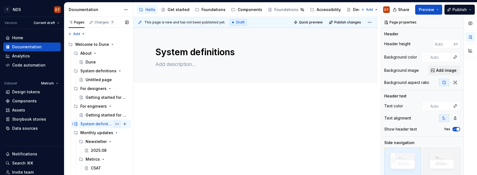
click at [118, 125] on button "Page tree" at bounding box center [117, 124] width 8 height 8
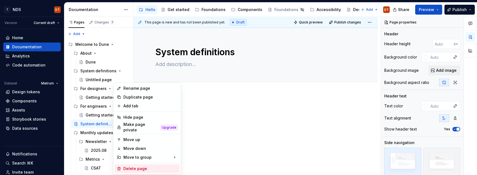
click at [131, 166] on div "Delete page" at bounding box center [150, 169] width 54 height 6
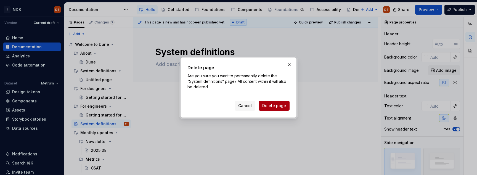
click at [273, 106] on span "Delete page" at bounding box center [274, 106] width 24 height 6
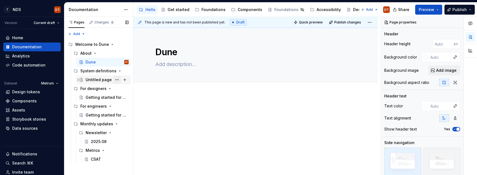
click at [117, 80] on button "Page tree" at bounding box center [117, 80] width 8 height 8
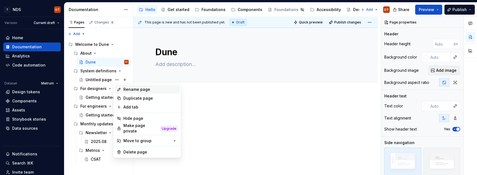
click at [134, 90] on div "Rename page" at bounding box center [150, 90] width 54 height 6
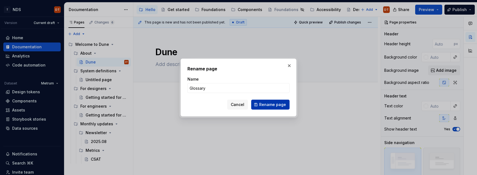
click at [270, 106] on span "Rename page" at bounding box center [272, 105] width 27 height 6
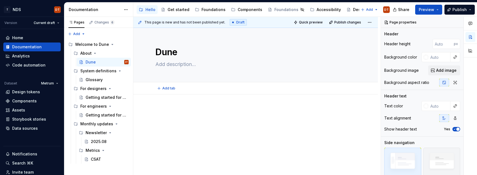
click at [167, 94] on div "Add tab" at bounding box center [255, 88] width 245 height 12
click at [170, 110] on p at bounding box center [255, 111] width 201 height 7
click at [162, 114] on p at bounding box center [255, 111] width 201 height 7
click at [162, 94] on div "Add tab" at bounding box center [255, 88] width 245 height 12
click at [160, 100] on div at bounding box center [255, 140] width 245 height 93
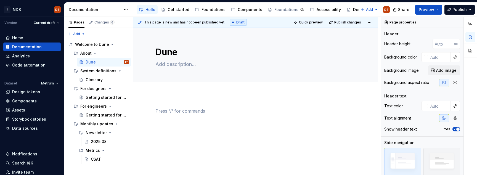
drag, startPoint x: 159, startPoint y: 109, endPoint x: 175, endPoint y: 99, distance: 18.9
click at [159, 109] on p at bounding box center [255, 111] width 201 height 7
click at [218, 114] on div at bounding box center [255, 118] width 201 height 21
click at [159, 111] on p at bounding box center [255, 111] width 201 height 7
click at [423, 33] on div "Header" at bounding box center [422, 34] width 76 height 6
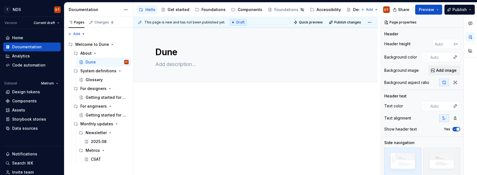
click at [161, 103] on div at bounding box center [255, 140] width 245 height 93
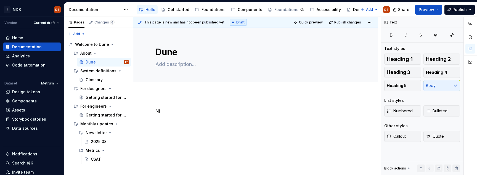
scroll to position [0, 0]
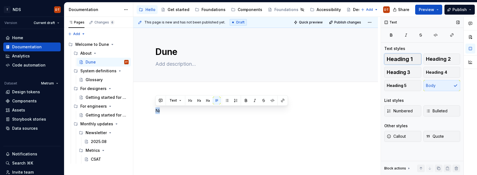
click at [399, 59] on span "Heading 1" at bounding box center [400, 59] width 26 height 6
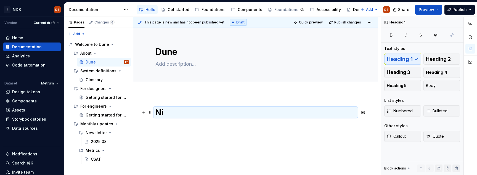
click at [175, 110] on h1 "Ni" at bounding box center [255, 112] width 201 height 10
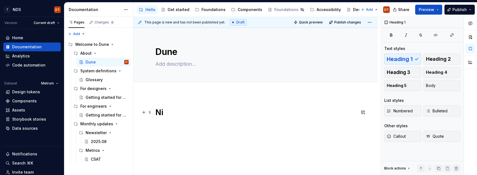
click at [167, 111] on h1 "Ni" at bounding box center [255, 112] width 201 height 10
click at [197, 111] on h1 "Nice to meet you" at bounding box center [255, 112] width 201 height 10
click at [193, 112] on h1 "Nice to meet you" at bounding box center [255, 112] width 201 height 10
click at [197, 112] on h1 "Nice to meet you" at bounding box center [255, 112] width 201 height 10
click at [192, 113] on h1 "Nice to meet you" at bounding box center [255, 112] width 201 height 10
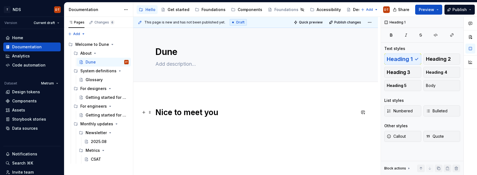
click at [199, 113] on h1 "Nice to meet you" at bounding box center [255, 112] width 201 height 10
click at [202, 112] on h1 "Nice to meet you" at bounding box center [255, 112] width 201 height 10
click at [229, 117] on h1 "Nice to meet you" at bounding box center [255, 112] width 201 height 10
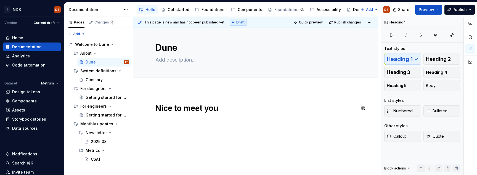
scroll to position [2, 0]
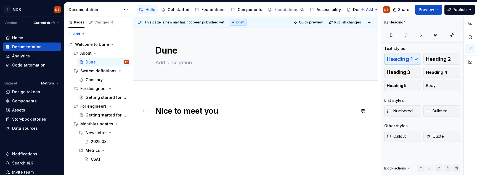
click at [177, 113] on h1 "Nice to meet you" at bounding box center [255, 111] width 201 height 10
click at [196, 110] on h1 "Nice to meet you" at bounding box center [255, 111] width 201 height 10
click at [200, 110] on h1 "Nice to meet you" at bounding box center [255, 111] width 201 height 10
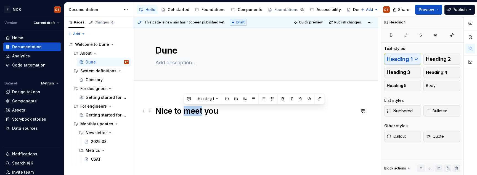
drag, startPoint x: 202, startPoint y: 110, endPoint x: 186, endPoint y: 111, distance: 16.3
click at [186, 111] on h1 "Nice to meet you" at bounding box center [255, 111] width 201 height 10
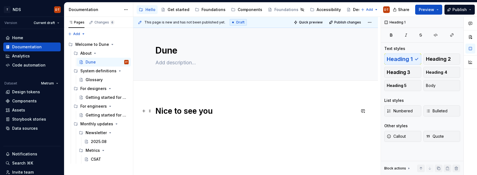
click at [230, 112] on h1 "Nice to see you" at bounding box center [255, 111] width 201 height 10
click at [198, 136] on div "Nice to see you here" at bounding box center [255, 139] width 245 height 93
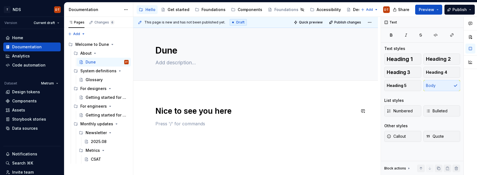
scroll to position [5, 0]
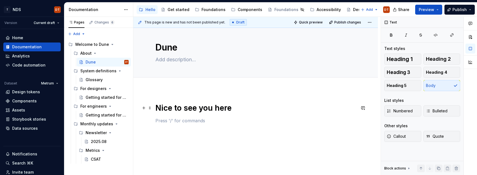
click at [195, 109] on h1 "Nice to see you here" at bounding box center [255, 108] width 201 height 10
click at [228, 132] on div "Nice to see you here" at bounding box center [255, 136] width 245 height 93
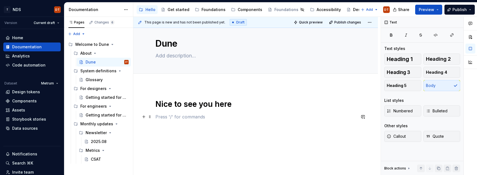
click at [157, 119] on p at bounding box center [255, 117] width 201 height 7
click at [183, 143] on div "Nice to see you here Body" at bounding box center [255, 131] width 245 height 93
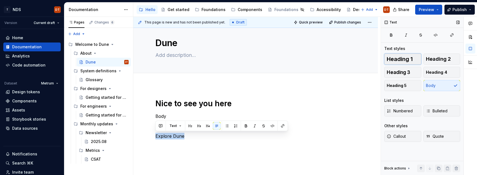
click at [394, 60] on span "Heading 1" at bounding box center [400, 59] width 26 height 6
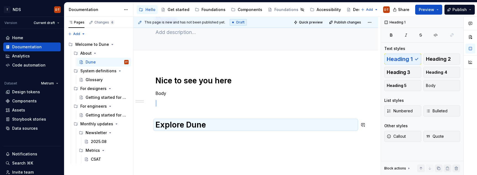
scroll to position [40, 0]
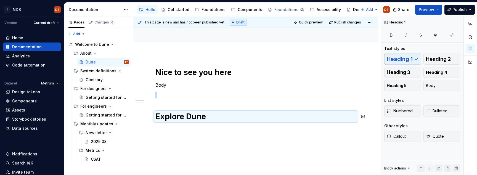
click at [198, 138] on div "Nice to see you here Body Explore Dune" at bounding box center [255, 117] width 245 height 126
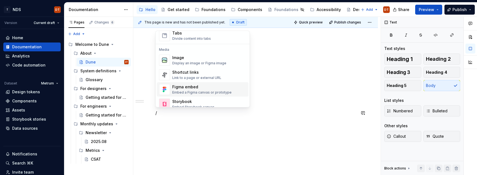
scroll to position [221, 0]
click at [204, 62] on div "Display an image or Figma image" at bounding box center [199, 64] width 54 height 4
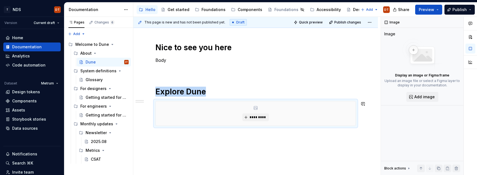
scroll to position [75, 0]
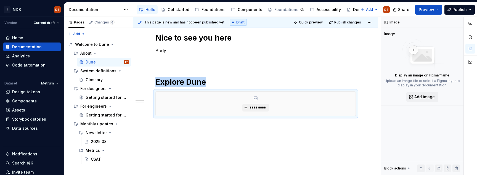
click at [263, 138] on div "Nice to see you here Body Explore Dune *********" at bounding box center [255, 98] width 245 height 156
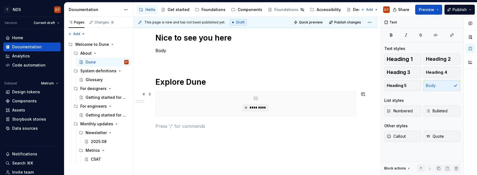
click at [329, 95] on div "*********" at bounding box center [256, 104] width 200 height 24
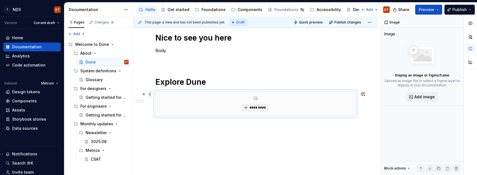
click at [149, 94] on span at bounding box center [150, 94] width 4 height 8
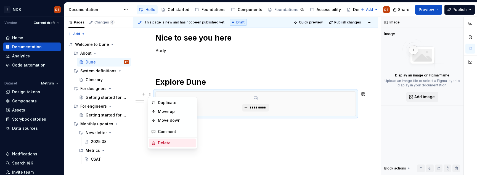
click at [164, 142] on div "Delete" at bounding box center [176, 143] width 36 height 6
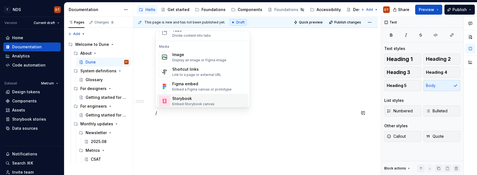
scroll to position [213, 0]
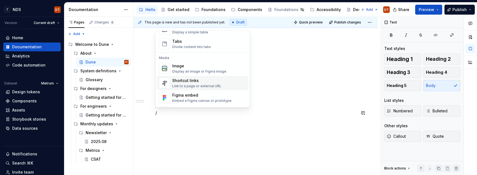
click at [200, 83] on div "Shortcut links" at bounding box center [196, 81] width 49 height 6
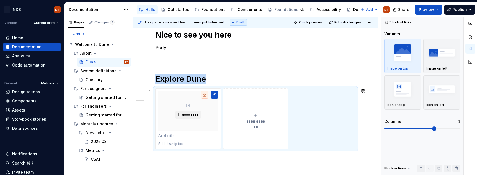
scroll to position [80, 0]
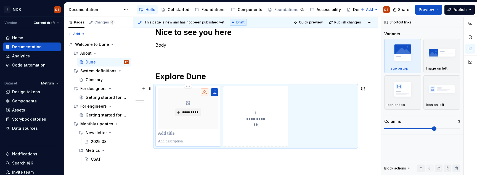
click at [168, 134] on p at bounding box center [188, 134] width 60 height 6
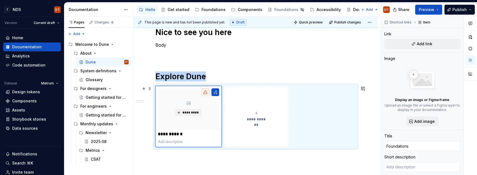
click at [256, 118] on span "**********" at bounding box center [256, 120] width 24 height 6
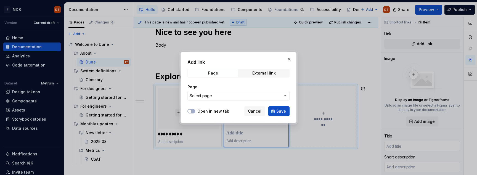
click at [206, 118] on div "Add link Page External link Page Select page Open in new tab Cancel Save" at bounding box center [239, 87] width 116 height 71
click at [284, 96] on icon "button" at bounding box center [285, 96] width 4 height 4
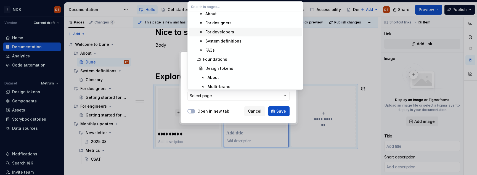
scroll to position [177, 0]
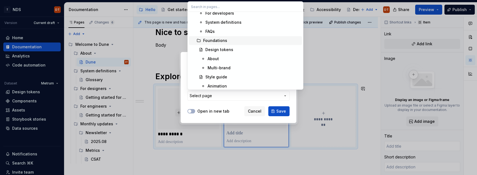
click at [212, 41] on div "Foundations" at bounding box center [215, 41] width 24 height 6
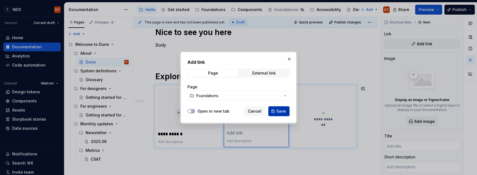
click at [279, 111] on span "Save" at bounding box center [281, 112] width 10 height 6
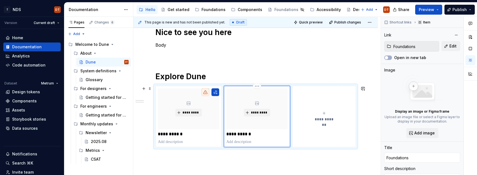
click at [257, 135] on p "**********" at bounding box center [256, 134] width 61 height 6
drag, startPoint x: 263, startPoint y: 133, endPoint x: 223, endPoint y: 134, distance: 40.3
click at [223, 134] on div "**********" at bounding box center [255, 116] width 201 height 61
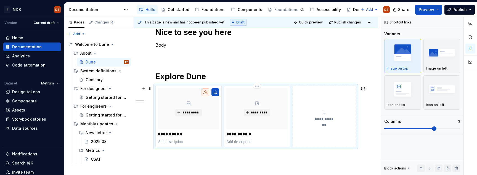
click at [238, 132] on p "**********" at bounding box center [256, 134] width 61 height 6
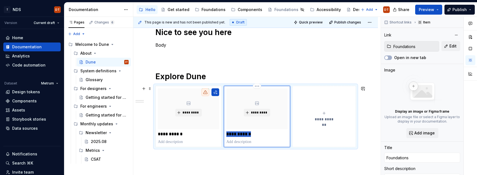
drag, startPoint x: 254, startPoint y: 135, endPoint x: 226, endPoint y: 135, distance: 27.3
click at [226, 135] on p "**********" at bounding box center [256, 134] width 61 height 6
click at [264, 154] on div "**********" at bounding box center [255, 110] width 245 height 192
click at [266, 114] on span "*********" at bounding box center [259, 112] width 17 height 4
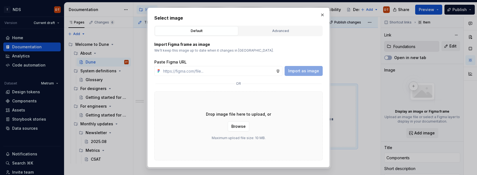
click at [323, 16] on button "button" at bounding box center [323, 15] width 8 height 8
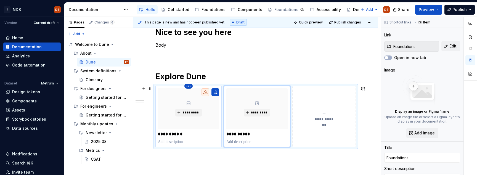
click at [190, 86] on html "T NDS DT Version Current draft Home Documentation Analytics Code automation Dat…" at bounding box center [238, 87] width 477 height 175
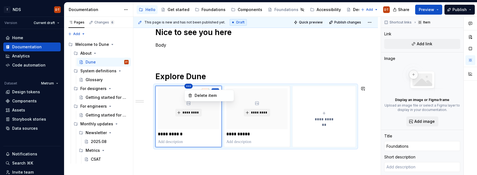
click at [207, 160] on html "T NDS DT Version Current draft Home Documentation Analytics Code automation Dat…" at bounding box center [238, 87] width 477 height 175
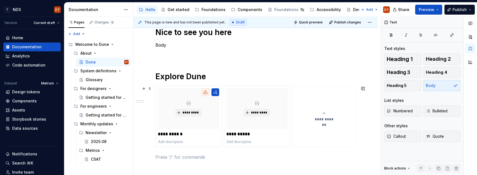
click at [325, 113] on icon "submit" at bounding box center [324, 113] width 2 height 2
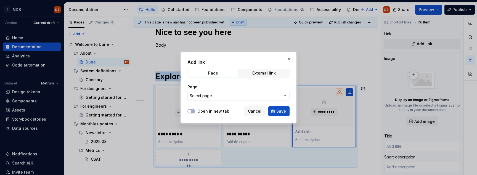
click at [284, 96] on icon "button" at bounding box center [285, 96] width 4 height 4
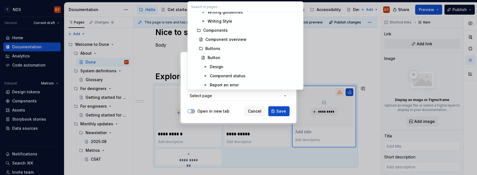
scroll to position [372, 0]
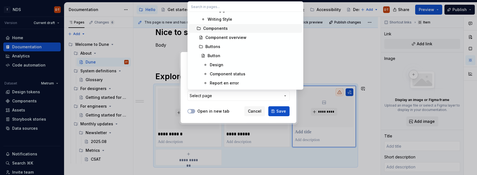
click at [217, 29] on div "Components" at bounding box center [215, 29] width 25 height 6
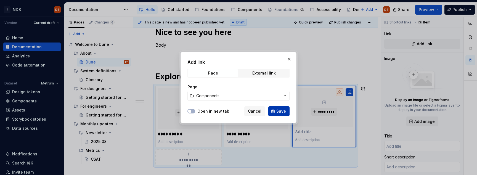
click at [281, 113] on span "Save" at bounding box center [281, 112] width 10 height 6
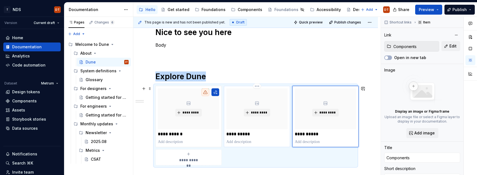
click at [276, 141] on p at bounding box center [256, 142] width 61 height 6
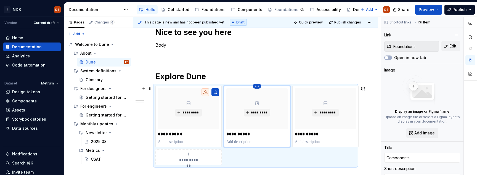
click at [257, 86] on html "T NDS DT Version Current draft Home Documentation Analytics Code automation Dat…" at bounding box center [238, 87] width 477 height 175
click at [268, 96] on div "Delete item" at bounding box center [281, 96] width 36 height 6
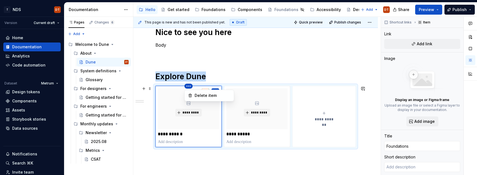
click at [189, 87] on html "T NDS DT Version Current draft Home Documentation Analytics Code automation Dat…" at bounding box center [238, 87] width 477 height 175
click at [319, 134] on html "T NDS DT Version Current draft Home Documentation Analytics Code automation Dat…" at bounding box center [238, 87] width 477 height 175
click at [311, 133] on button "**********" at bounding box center [324, 116] width 64 height 61
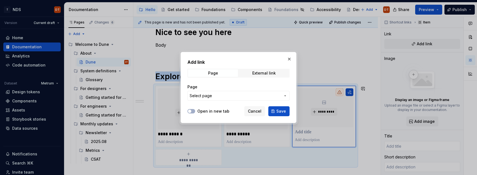
click at [285, 95] on icon "button" at bounding box center [285, 96] width 4 height 4
click at [254, 112] on div "Add link Page External link Page Select page Open in new tab Cancel Save" at bounding box center [238, 87] width 477 height 175
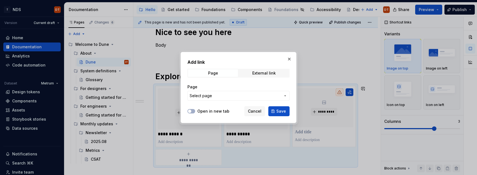
click at [289, 60] on button "button" at bounding box center [290, 59] width 8 height 8
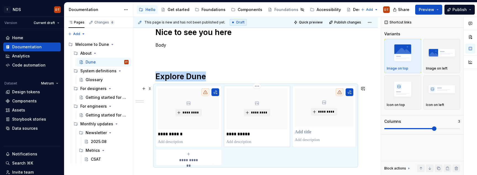
scroll to position [88, 0]
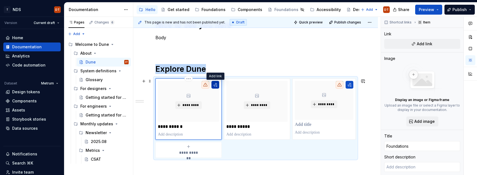
click at [215, 86] on button "button" at bounding box center [216, 85] width 8 height 8
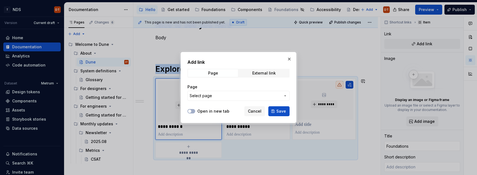
click at [286, 97] on icon "button" at bounding box center [285, 96] width 4 height 4
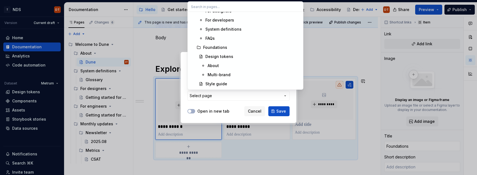
scroll to position [175, 0]
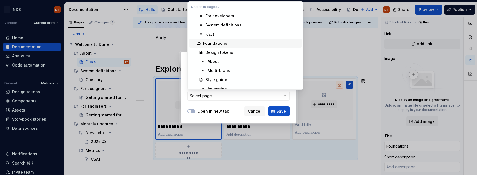
click at [220, 45] on div "Foundations" at bounding box center [215, 44] width 24 height 6
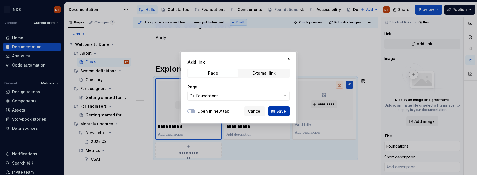
click at [281, 113] on span "Save" at bounding box center [281, 112] width 10 height 6
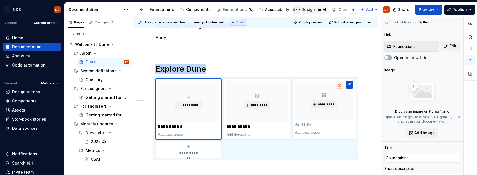
scroll to position [0, 57]
click at [315, 127] on p at bounding box center [324, 125] width 59 height 6
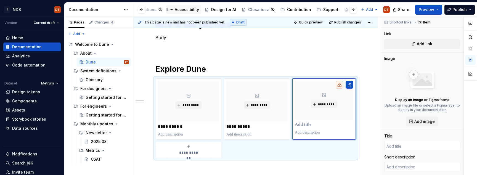
scroll to position [0, 151]
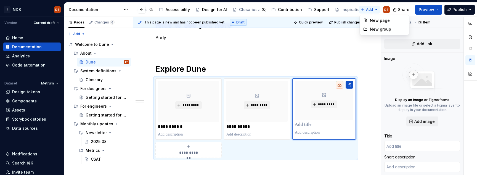
click at [370, 10] on html "T NDS DT Version Current draft Home Documentation Analytics Code automation Dat…" at bounding box center [238, 87] width 477 height 175
click at [375, 31] on div "New group" at bounding box center [388, 30] width 36 height 6
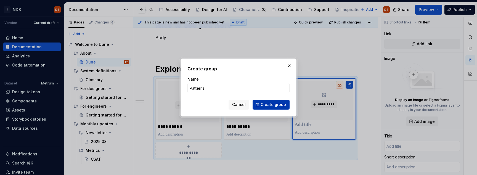
click at [273, 106] on span "Create group" at bounding box center [273, 105] width 25 height 6
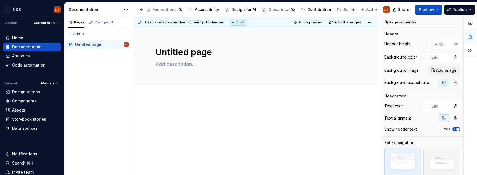
scroll to position [0, 179]
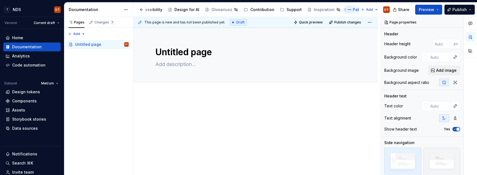
click at [346, 10] on button "Page tree" at bounding box center [349, 9] width 7 height 7
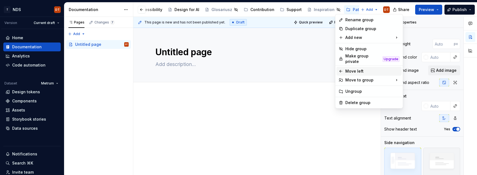
click at [343, 69] on icon at bounding box center [341, 71] width 4 height 4
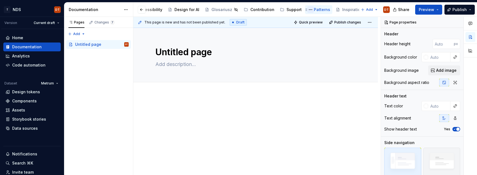
click at [307, 10] on button "Page tree" at bounding box center [310, 9] width 7 height 7
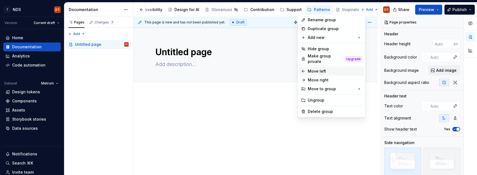
click at [303, 69] on icon at bounding box center [303, 71] width 4 height 4
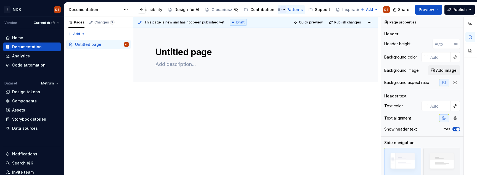
click at [280, 10] on button "Page tree" at bounding box center [283, 9] width 7 height 7
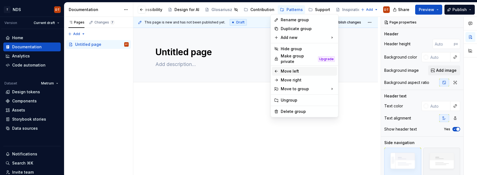
click at [276, 69] on icon at bounding box center [276, 71] width 4 height 4
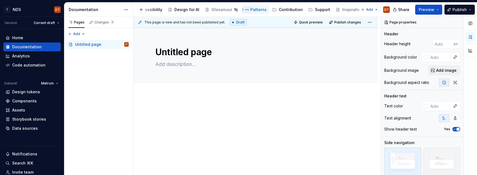
click at [244, 9] on button "Page tree" at bounding box center [247, 9] width 7 height 7
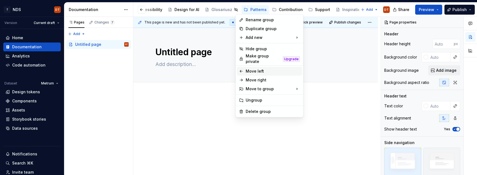
click at [242, 70] on icon at bounding box center [241, 71] width 2 height 2
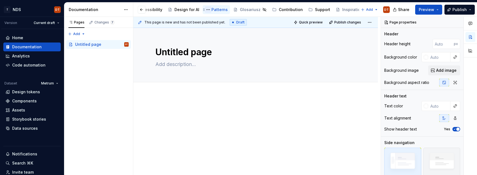
click at [205, 10] on button "Page tree" at bounding box center [208, 9] width 7 height 7
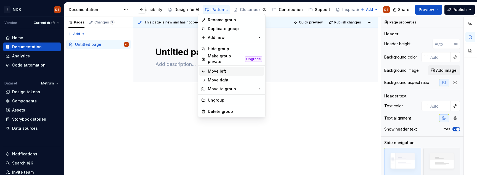
click at [203, 69] on icon at bounding box center [203, 71] width 4 height 4
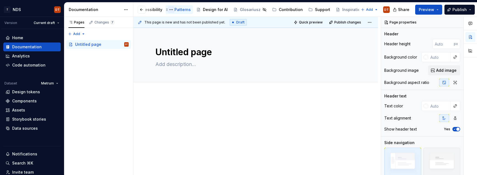
click at [168, 9] on button "Page tree" at bounding box center [171, 9] width 7 height 7
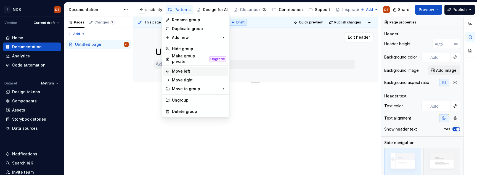
drag, startPoint x: 166, startPoint y: 68, endPoint x: 181, endPoint y: 62, distance: 15.6
click at [166, 69] on icon at bounding box center [167, 71] width 4 height 4
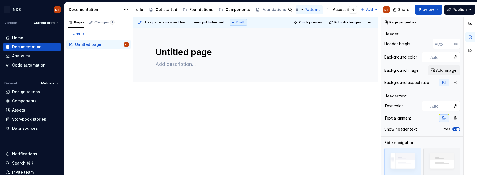
scroll to position [0, 0]
click at [149, 10] on div "Hello" at bounding box center [151, 10] width 10 height 6
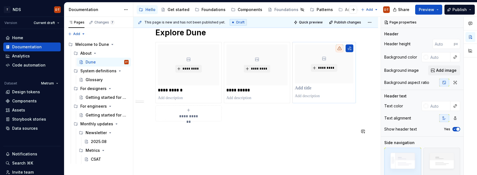
scroll to position [121, 0]
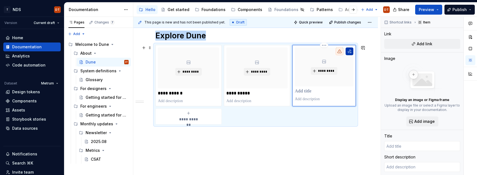
click at [352, 51] on button "button" at bounding box center [350, 52] width 8 height 8
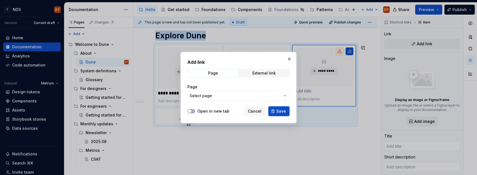
click at [285, 96] on icon "button" at bounding box center [285, 96] width 1 height 1
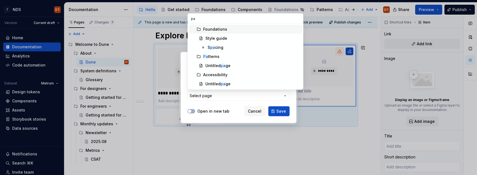
scroll to position [0, 0]
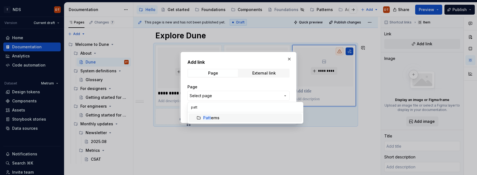
click at [212, 118] on div "[PERSON_NAME]" at bounding box center [211, 118] width 16 height 6
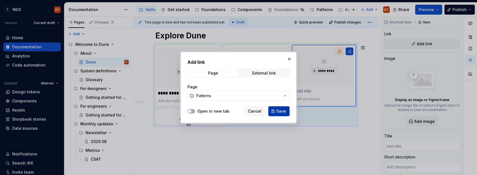
click at [282, 112] on span "Save" at bounding box center [281, 112] width 10 height 6
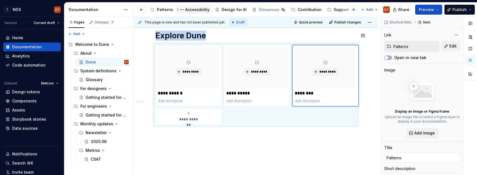
scroll to position [0, 159]
click at [188, 113] on icon "submit" at bounding box center [188, 113] width 4 height 4
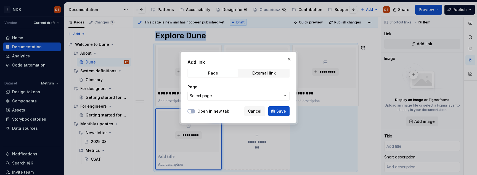
click at [212, 96] on span "Select page" at bounding box center [235, 96] width 91 height 6
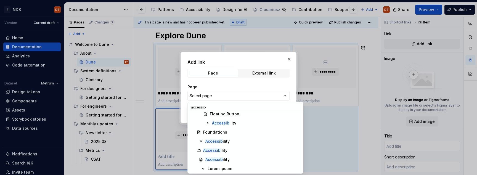
scroll to position [87, 0]
click at [219, 149] on mark "Accessib" at bounding box center [211, 149] width 17 height 5
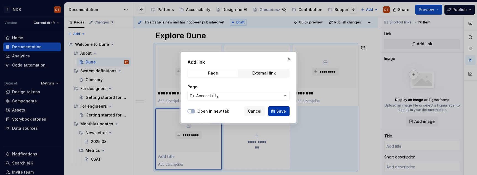
click at [280, 112] on span "Save" at bounding box center [281, 112] width 10 height 6
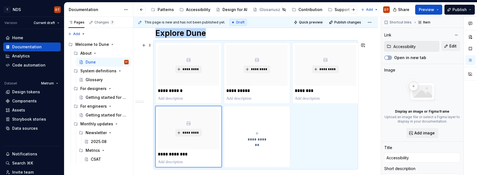
click at [258, 133] on icon "submit" at bounding box center [257, 133] width 2 height 2
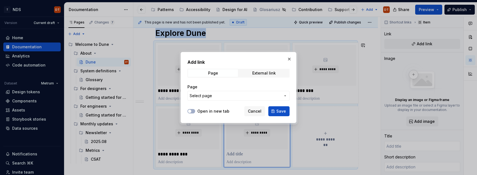
click at [286, 96] on icon "button" at bounding box center [285, 96] width 4 height 4
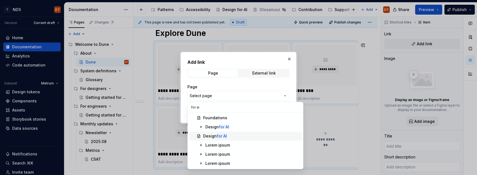
click at [211, 137] on div "Design for AI" at bounding box center [215, 136] width 24 height 6
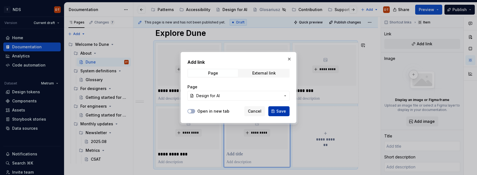
click at [280, 112] on span "Save" at bounding box center [281, 112] width 10 height 6
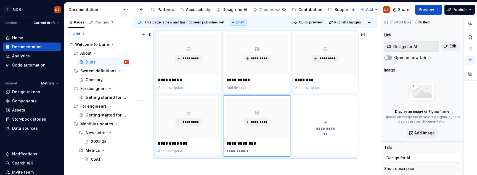
scroll to position [135, 0]
click at [320, 167] on p at bounding box center [255, 165] width 201 height 7
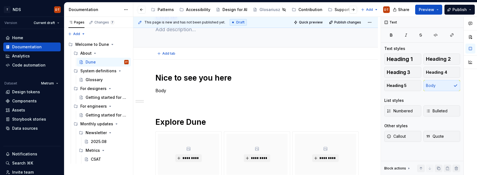
scroll to position [28, 0]
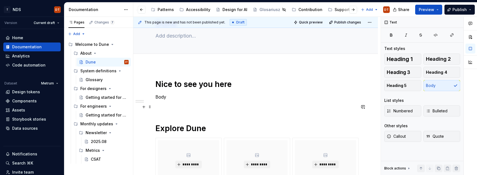
click at [271, 110] on p at bounding box center [255, 107] width 201 height 7
click at [299, 10] on div "Contribution" at bounding box center [311, 10] width 24 height 6
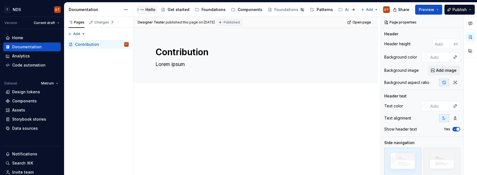
click at [151, 10] on div "Hello" at bounding box center [151, 10] width 10 height 6
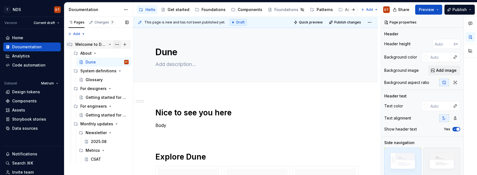
click at [117, 44] on button "Page tree" at bounding box center [117, 45] width 8 height 8
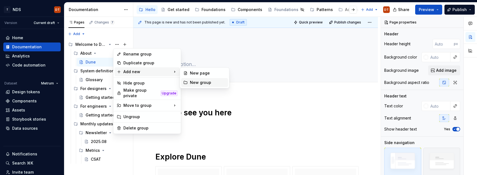
click at [196, 83] on div "New group" at bounding box center [208, 83] width 36 height 6
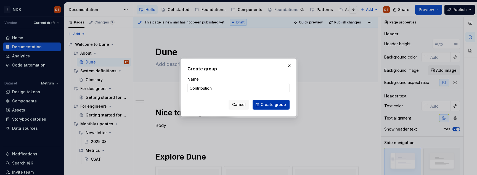
click at [272, 105] on span "Create group" at bounding box center [273, 105] width 25 height 6
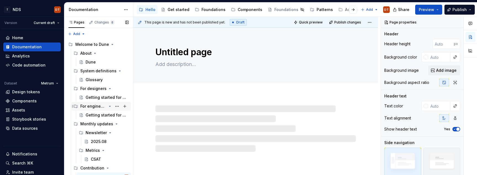
scroll to position [5, 0]
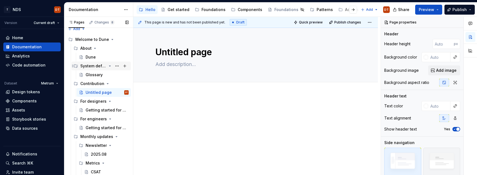
click at [97, 65] on div "System definitions" at bounding box center [93, 66] width 26 height 6
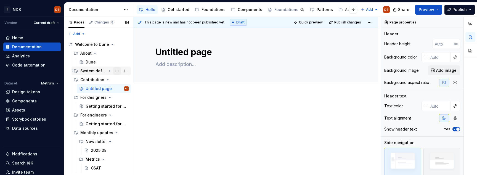
click at [116, 70] on button "Page tree" at bounding box center [117, 71] width 8 height 8
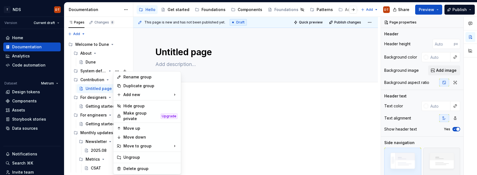
click at [249, 108] on html "T NDS DT Version Current draft Home Documentation Analytics Code automation Dat…" at bounding box center [238, 87] width 477 height 175
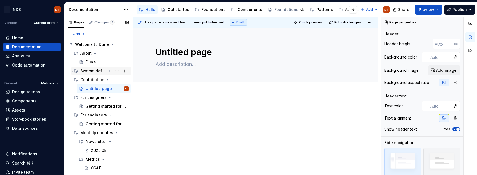
click at [110, 72] on icon "Page tree" at bounding box center [110, 71] width 4 height 4
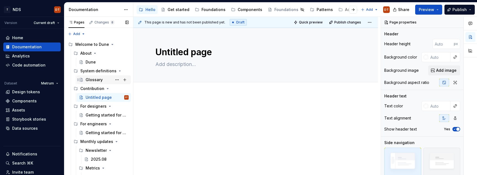
click at [93, 80] on div "Glossary" at bounding box center [94, 80] width 17 height 6
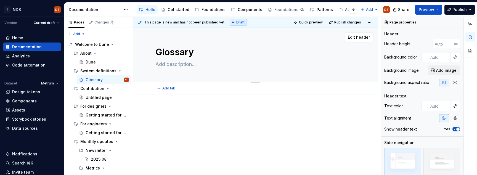
click at [169, 66] on textarea at bounding box center [254, 64] width 201 height 9
paste textarea "Explore definitions and examples of words and elements mentioned across eBay Evo"
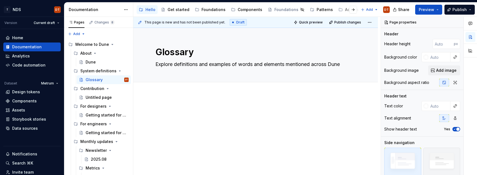
click at [226, 108] on p at bounding box center [255, 111] width 201 height 7
click at [164, 110] on p at bounding box center [255, 111] width 201 height 7
click at [168, 109] on p at bounding box center [255, 111] width 201 height 7
click at [168, 98] on div at bounding box center [255, 140] width 245 height 93
click at [163, 98] on div at bounding box center [255, 140] width 245 height 93
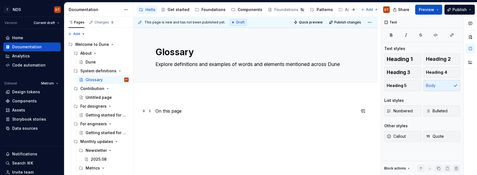
click at [169, 113] on p "On this page" at bounding box center [255, 111] width 201 height 7
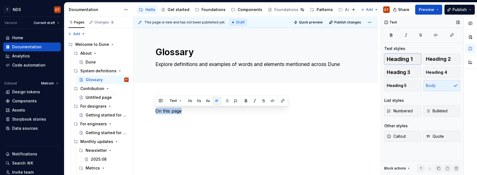
click at [398, 59] on span "Heading 1" at bounding box center [400, 59] width 26 height 6
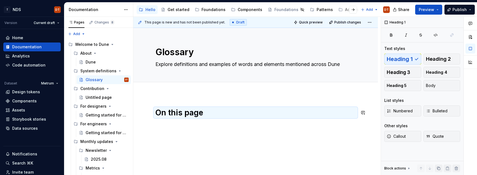
click at [203, 96] on div "On this page" at bounding box center [255, 140] width 245 height 93
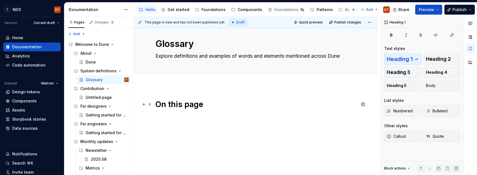
scroll to position [9, 0]
click at [176, 117] on div "On this page" at bounding box center [255, 109] width 201 height 21
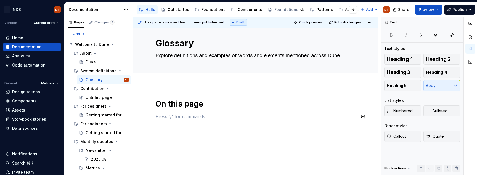
click at [189, 131] on div "On this page" at bounding box center [255, 132] width 245 height 93
click at [164, 119] on p at bounding box center [255, 116] width 201 height 7
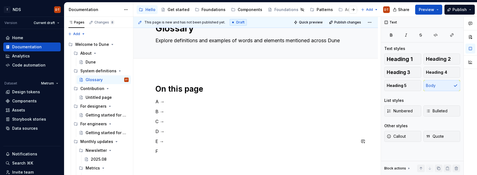
scroll to position [30, 0]
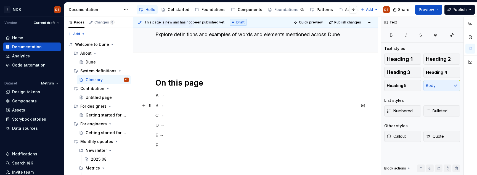
click at [157, 106] on p "B →" at bounding box center [255, 105] width 201 height 7
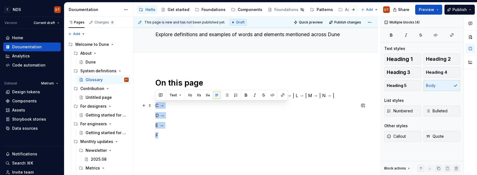
drag, startPoint x: 165, startPoint y: 136, endPoint x: 153, endPoint y: 104, distance: 33.7
click at [153, 104] on div "On this page A → | B → | C → | D → | E → | F→ | G → | H → | I → | J → | K → | L…" at bounding box center [255, 131] width 245 height 133
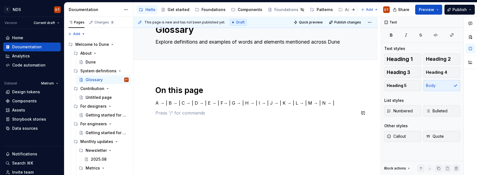
scroll to position [22, 0]
click at [289, 119] on div "On this page A → | B → | C → | D → | E → | F→ | G → | H → | I → | J → | K → | L…" at bounding box center [255, 104] width 201 height 38
click at [342, 102] on p "A → | B → | C → | D → | E → | F→ | G → | H → | I → | J → | K → | L → | M → | N …" at bounding box center [255, 103] width 201 height 7
click at [219, 138] on div "On this page A → | B → | C → | D → | E → | F→ | G → | H → | I → | J → | K → | L…" at bounding box center [255, 123] width 245 height 103
click at [209, 133] on div "On this page A → | B → | C → | D → | E → | F→ | G → | H → | I → | J → | K → | L…" at bounding box center [255, 123] width 245 height 103
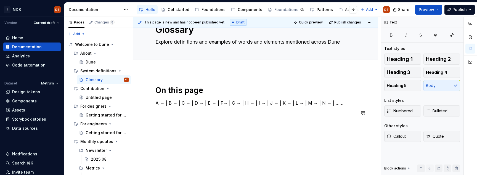
click at [276, 129] on div "On this page A → | B → | C → | D → | E → | F→ | G → | H → | I → | J → | K → | L…" at bounding box center [255, 123] width 245 height 103
click at [235, 123] on div "On this page A → | B → | C → | D → | E → | F→ | G → | H → | I → | J → | K → | L…" at bounding box center [255, 123] width 245 height 103
click at [196, 123] on div "On this page A → | B → | C → | D → | E → | F→ | G → | H → | I → | J → | K → | L…" at bounding box center [255, 104] width 201 height 38
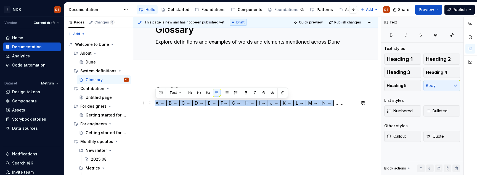
drag, startPoint x: 155, startPoint y: 103, endPoint x: 333, endPoint y: 100, distance: 177.9
click at [333, 100] on p "A → | B → | C → | D → | E → | F→ | G → | H → | I → | J → | K → | L → | M → | N …" at bounding box center [255, 103] width 201 height 7
copy p "A → | B → | C → | D → | E → | F→ | G → | H → | I → | J → | K → | L → | M → | N …"
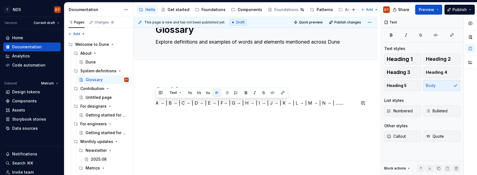
click at [328, 111] on p at bounding box center [255, 113] width 201 height 7
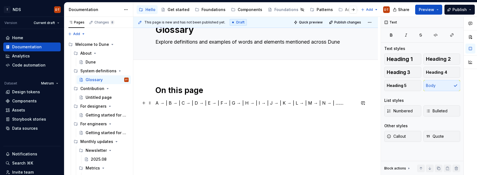
click at [336, 102] on p "A → | B → | C → | D → | E → | F→ | G → | H → | I → | J → | K → | L → | M → | N …" at bounding box center [255, 103] width 201 height 7
click at [220, 113] on p at bounding box center [255, 113] width 201 height 7
click at [264, 125] on div "On this page A → | B → | C → | D → | E → | F→ | G → | H → | I → | J → | K → | L…" at bounding box center [255, 123] width 245 height 103
click at [337, 102] on p "A → | B → | C → | D → | E → | F→ | G → | H → | I → | J → | K → | L → | M → | N …" at bounding box center [255, 103] width 201 height 7
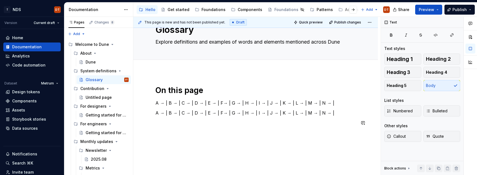
drag, startPoint x: 269, startPoint y: 136, endPoint x: 202, endPoint y: 116, distance: 70.3
click at [269, 136] on div "On this page A → | B → | C → | D → | E → | F→ | G → | H → | I → | J → | K → | L…" at bounding box center [255, 128] width 245 height 113
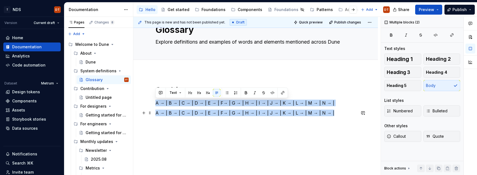
drag, startPoint x: 155, startPoint y: 101, endPoint x: 337, endPoint y: 110, distance: 181.9
click at [337, 110] on div "On this page A → | B → | C → | D → | E → | F→ | G → | H → | I → | J → | K → | L…" at bounding box center [255, 105] width 201 height 41
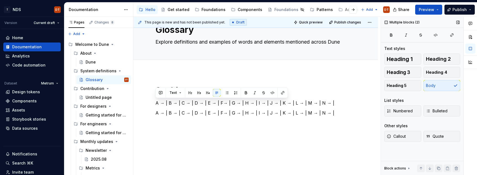
click at [387, 23] on div "Multiple blocks (2)" at bounding box center [402, 23] width 39 height 8
click at [387, 22] on div "Multiple blocks (2)" at bounding box center [402, 23] width 39 height 8
click at [371, 23] on html "T NDS DT Version Current draft Home Documentation Analytics Code automation Dat…" at bounding box center [238, 87] width 477 height 175
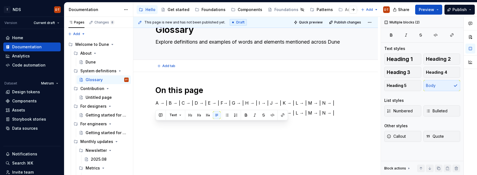
click at [317, 77] on html "T NDS DT Version Current draft Home Documentation Analytics Code automation Dat…" at bounding box center [238, 87] width 477 height 175
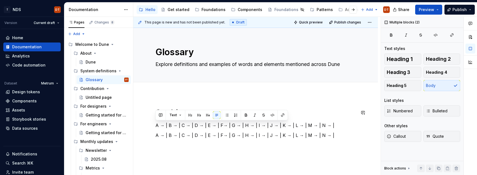
drag, startPoint x: 259, startPoint y: 104, endPoint x: 292, endPoint y: 96, distance: 34.8
click at [259, 104] on div "On this page A → | B → | C → | D → | E → | F→ | G → | H → | I → | J → | K → | L…" at bounding box center [255, 150] width 245 height 113
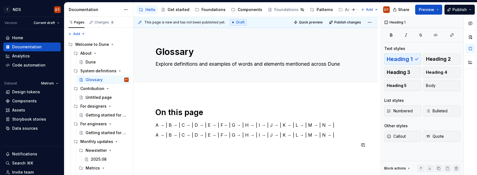
click at [316, 160] on div "On this page A → | B → | C → | D → | E → | F→ | G → | H → | I → | J → | K → | L…" at bounding box center [255, 150] width 245 height 113
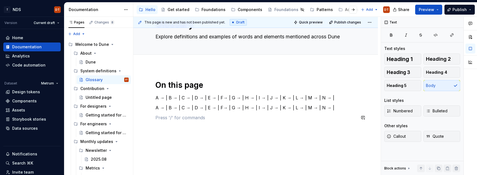
scroll to position [32, 0]
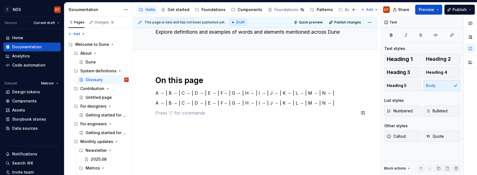
click at [312, 135] on div "On this page A → | B → | C → | D → | E → | F→ | G → | H → | I → | J → | K → | L…" at bounding box center [255, 118] width 245 height 113
click at [316, 139] on div "On this page A → | B → | C → | D → | E → | F→ | G → | H → | I → | J → | K → | L…" at bounding box center [255, 118] width 245 height 113
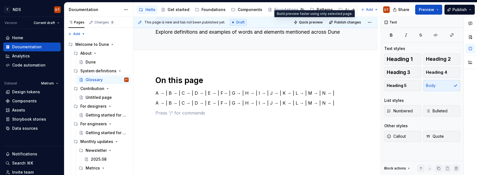
drag, startPoint x: 311, startPoint y: 21, endPoint x: 310, endPoint y: 25, distance: 4.2
click at [310, 21] on span "Quick preview" at bounding box center [311, 22] width 24 height 4
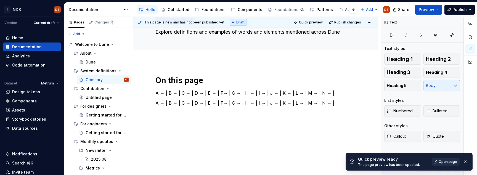
click at [445, 163] on span "Open page" at bounding box center [448, 162] width 19 height 4
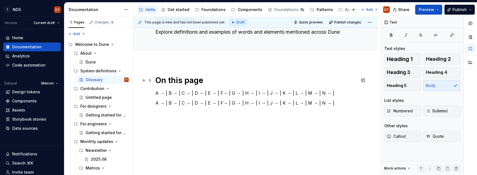
click at [195, 81] on h1 "On this page" at bounding box center [255, 80] width 201 height 10
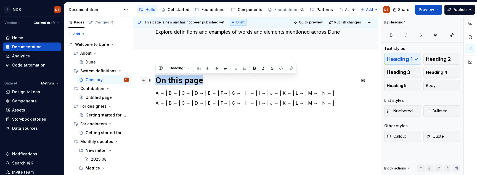
drag, startPoint x: 204, startPoint y: 81, endPoint x: 146, endPoint y: 83, distance: 58.0
click at [155, 83] on div "On this page A → | B → | C → | D → | E → | F→ | G → | H → | I → | J → | K → | L…" at bounding box center [255, 99] width 201 height 48
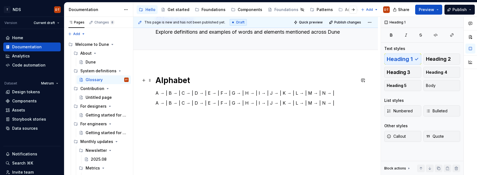
click at [183, 81] on h1 "Alphabet" at bounding box center [255, 80] width 201 height 10
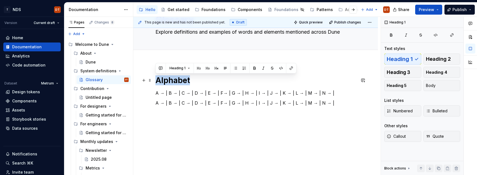
drag, startPoint x: 194, startPoint y: 83, endPoint x: 156, endPoint y: 83, distance: 38.7
click at [156, 83] on h1 "Alphabet" at bounding box center [255, 80] width 201 height 10
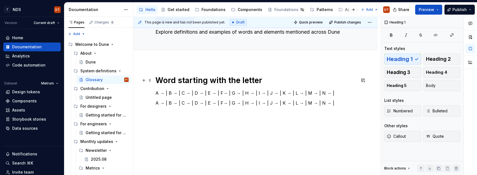
click at [203, 81] on h1 "Word starting with the letter" at bounding box center [255, 80] width 201 height 10
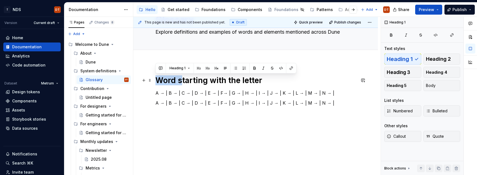
drag, startPoint x: 181, startPoint y: 80, endPoint x: 166, endPoint y: 82, distance: 15.0
click at [153, 81] on div "Word starting with the letter A → | B → | C → | D → | E → | F→ | G → | H → | I …" at bounding box center [255, 118] width 245 height 113
click at [194, 80] on h1 "Word starting with the letter" at bounding box center [255, 80] width 201 height 10
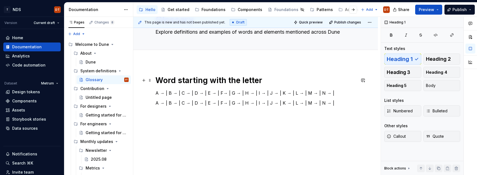
click at [186, 81] on h1 "Word starting with the letter" at bounding box center [255, 80] width 201 height 10
click at [233, 80] on h1 "Word starting with the letter" at bounding box center [255, 80] width 201 height 10
click at [192, 80] on h1 "Word starting with the letter" at bounding box center [255, 80] width 201 height 10
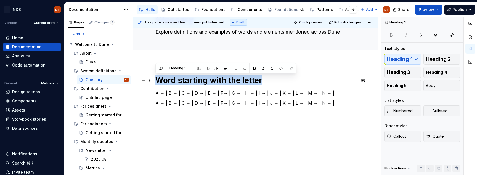
drag, startPoint x: 261, startPoint y: 83, endPoint x: 156, endPoint y: 85, distance: 105.0
click at [156, 85] on h1 "Word starting with the letter" at bounding box center [255, 80] width 201 height 10
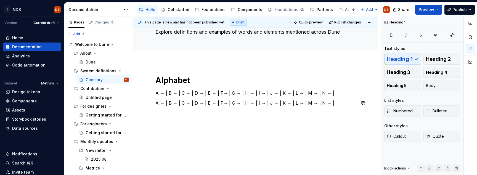
drag, startPoint x: 169, startPoint y: 97, endPoint x: 163, endPoint y: 96, distance: 6.6
click at [169, 97] on div "Alphabet A → | B → | C → | D → | E → | F→ | G → | H → | I → | J → | K → | L → |…" at bounding box center [255, 95] width 201 height 41
click at [158, 94] on p "A → | B → | C → | D → | E → | F→ | G → | H → | I → | J → | K → | L → | M → | N …" at bounding box center [255, 93] width 201 height 7
click at [179, 80] on h1 "Alphabet" at bounding box center [255, 80] width 201 height 10
click at [159, 94] on p "A → | B → | C → | D → | E → | F→ | G → | H → | I → | J → | K → | L → | M → | N …" at bounding box center [255, 93] width 201 height 7
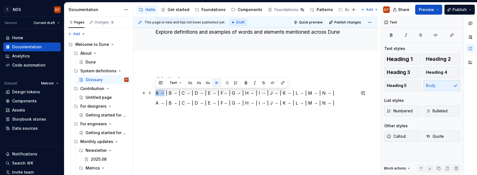
drag, startPoint x: 156, startPoint y: 93, endPoint x: 164, endPoint y: 93, distance: 8.0
click at [164, 93] on p "A → | B → | C → | D → | E → | F→ | G → | H → | I → | J → | K → | L → | M → | N …" at bounding box center [255, 93] width 201 height 7
click at [445, 59] on span "Heading 2" at bounding box center [438, 59] width 25 height 6
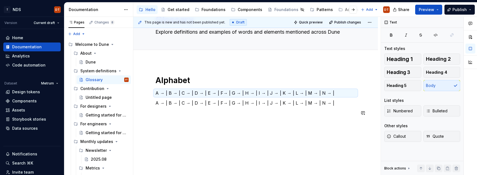
click at [182, 138] on div "Alphabet A → | B → | C → | D → | E → | F→ | G → | H → | I → | J → | K → | L → |…" at bounding box center [255, 118] width 245 height 113
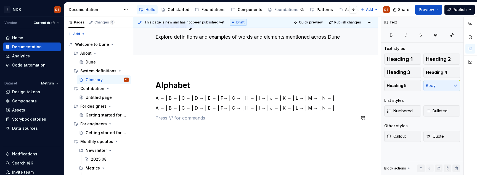
scroll to position [28, 0]
click at [164, 98] on p "A → | B → | C → | D → | E → | F→ | G → | H → | I → | J → | K → | L → | M → | N …" at bounding box center [255, 97] width 201 height 7
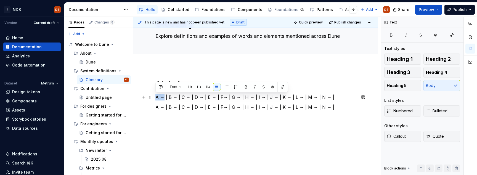
drag, startPoint x: 157, startPoint y: 97, endPoint x: 164, endPoint y: 97, distance: 7.2
click at [164, 97] on p "A → | B → | C → | D → | E → | F→ | G → | H → | I → | J → | K → | L → | M → | N …" at bounding box center [255, 97] width 201 height 7
click at [177, 130] on div "Alphabet A → | B → | C → | D → | E → | F→ | G → | H → | I → | J → | K → | L → |…" at bounding box center [255, 122] width 245 height 113
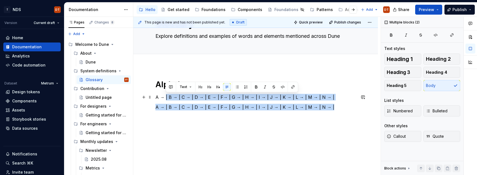
drag, startPoint x: 334, startPoint y: 108, endPoint x: 166, endPoint y: 97, distance: 169.1
click at [166, 97] on div "Alphabet A → | B → | C → | D → | E → | F→ | G → | H → | I → | J → | K → | L → |…" at bounding box center [255, 100] width 201 height 41
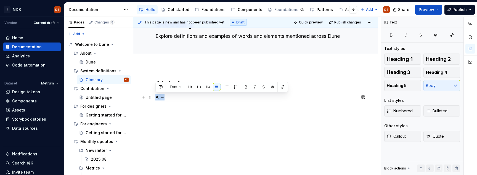
drag, startPoint x: 157, startPoint y: 97, endPoint x: 153, endPoint y: 98, distance: 3.6
click at [153, 98] on div "Alphabet A →" at bounding box center [255, 122] width 245 height 113
drag, startPoint x: 164, startPoint y: 98, endPoint x: 153, endPoint y: 98, distance: 11.0
click at [153, 98] on div "Alphabet A →" at bounding box center [255, 122] width 245 height 113
copy p "A →"
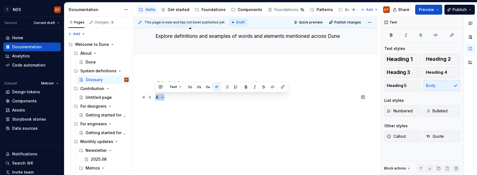
click at [170, 99] on p "A →" at bounding box center [255, 97] width 201 height 7
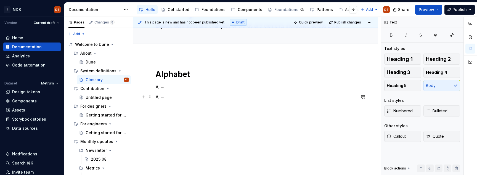
scroll to position [39, 0]
click at [158, 95] on p "A →" at bounding box center [255, 96] width 201 height 7
click at [158, 106] on p "A →" at bounding box center [255, 106] width 201 height 7
click at [157, 101] on p "A →" at bounding box center [255, 102] width 201 height 7
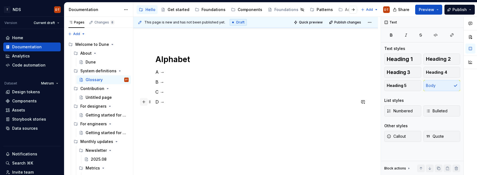
click at [144, 103] on button "button" at bounding box center [144, 102] width 8 height 8
click at [149, 102] on span at bounding box center [150, 102] width 4 height 8
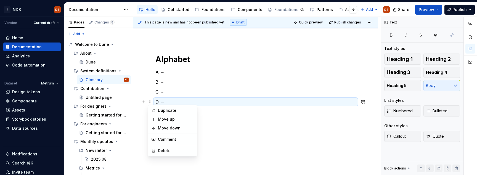
click at [267, 137] on div "Alphabet A → B → C → D →" at bounding box center [255, 97] width 201 height 87
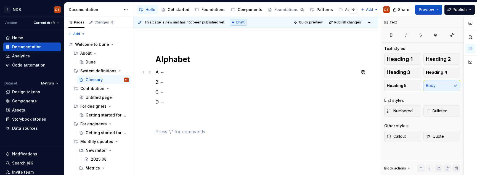
drag, startPoint x: 164, startPoint y: 73, endPoint x: 158, endPoint y: 73, distance: 6.7
click at [164, 73] on p "A →" at bounding box center [255, 72] width 201 height 7
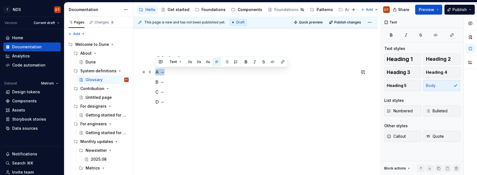
drag, startPoint x: 156, startPoint y: 72, endPoint x: 166, endPoint y: 73, distance: 10.2
click at [166, 73] on p "A →" at bounding box center [255, 72] width 201 height 7
click at [411, 85] on button "Heading 5" at bounding box center [402, 85] width 37 height 11
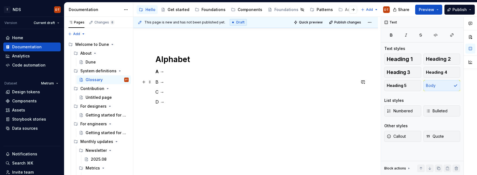
drag, startPoint x: 167, startPoint y: 80, endPoint x: 189, endPoint y: 80, distance: 21.5
click at [155, 81] on div "Alphabet A → B → C → D →" at bounding box center [255, 97] width 201 height 87
drag, startPoint x: 154, startPoint y: 82, endPoint x: 173, endPoint y: 80, distance: 19.7
click at [155, 82] on div "Alphabet A → B → C → D →" at bounding box center [255, 97] width 201 height 87
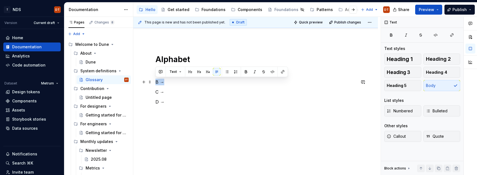
drag, startPoint x: 166, startPoint y: 81, endPoint x: 193, endPoint y: 85, distance: 27.3
click at [154, 82] on div "Alphabet A → B → C → D →" at bounding box center [255, 117] width 245 height 153
drag, startPoint x: 398, startPoint y: 86, endPoint x: 311, endPoint y: 95, distance: 87.5
click at [398, 86] on span "Heading 5" at bounding box center [397, 86] width 20 height 6
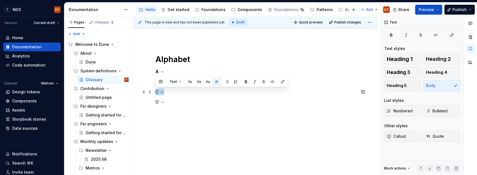
drag, startPoint x: 165, startPoint y: 93, endPoint x: 239, endPoint y: 99, distance: 73.7
click at [153, 92] on div "Alphabet A → B → C → D →" at bounding box center [255, 117] width 245 height 153
click at [394, 85] on span "Heading 5" at bounding box center [397, 86] width 20 height 6
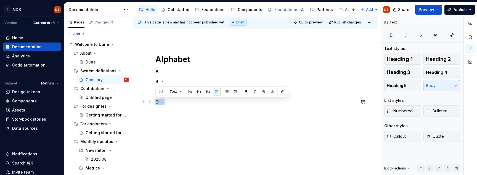
drag, startPoint x: 165, startPoint y: 102, endPoint x: 246, endPoint y: 107, distance: 81.0
click at [156, 102] on p "D →" at bounding box center [255, 102] width 201 height 7
click at [394, 87] on span "Heading 5" at bounding box center [397, 86] width 20 height 6
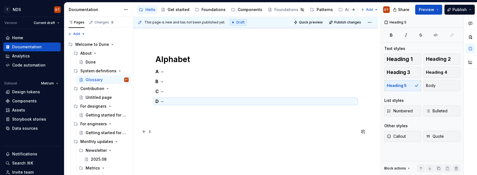
click at [238, 134] on p at bounding box center [255, 131] width 201 height 7
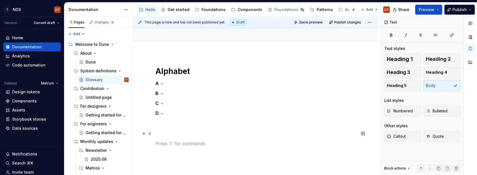
scroll to position [43, 0]
click at [192, 130] on p at bounding box center [255, 132] width 201 height 7
click at [156, 132] on p at bounding box center [255, 132] width 201 height 7
click at [161, 133] on p at bounding box center [255, 132] width 201 height 7
click at [176, 141] on p at bounding box center [255, 142] width 201 height 7
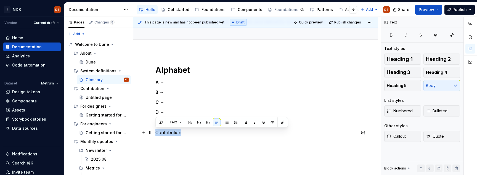
drag, startPoint x: 181, startPoint y: 133, endPoint x: 152, endPoint y: 133, distance: 28.4
click at [152, 133] on div "Alphabet A → B → C → D → Contribution" at bounding box center [255, 128] width 245 height 153
click at [435, 59] on span "Heading 2" at bounding box center [438, 59] width 25 height 6
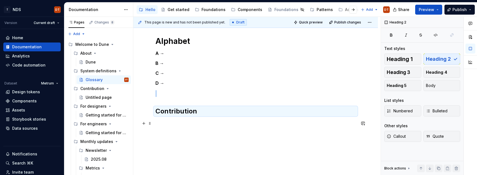
scroll to position [72, 0]
click at [194, 130] on div "Alphabet A → B → C → D → Contribution" at bounding box center [255, 83] width 201 height 97
click at [168, 120] on p at bounding box center [255, 122] width 201 height 7
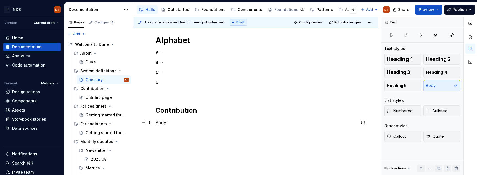
scroll to position [75, 0]
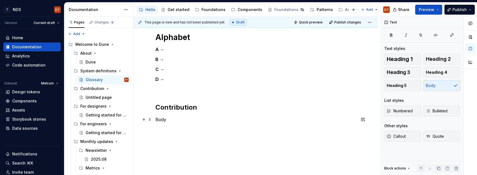
click at [175, 120] on p "Body" at bounding box center [255, 119] width 201 height 7
click at [161, 130] on p at bounding box center [255, 129] width 201 height 7
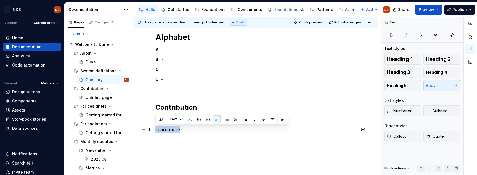
drag, startPoint x: 173, startPoint y: 130, endPoint x: 155, endPoint y: 131, distance: 18.5
click at [155, 131] on div "Alphabet A → B → C → D → Contribution Body Learn more" at bounding box center [255, 105] width 245 height 173
click at [283, 120] on button "button" at bounding box center [283, 119] width 8 height 8
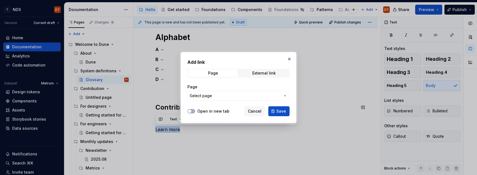
click at [286, 94] on icon "button" at bounding box center [285, 96] width 4 height 4
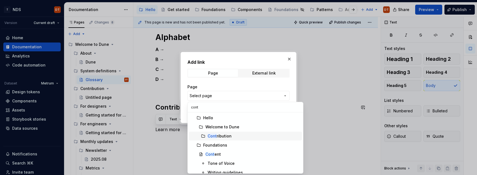
click at [224, 136] on div "Cont ribution" at bounding box center [220, 136] width 24 height 6
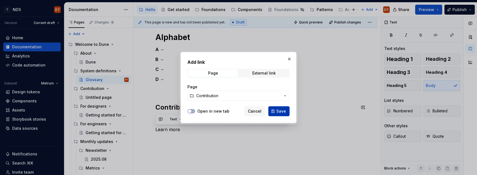
click at [279, 114] on span "Save" at bounding box center [281, 112] width 10 height 6
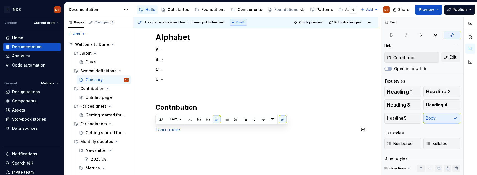
click at [247, 140] on div "Alphabet A → B → C → D → Contribution Body Learn more" at bounding box center [255, 105] width 245 height 173
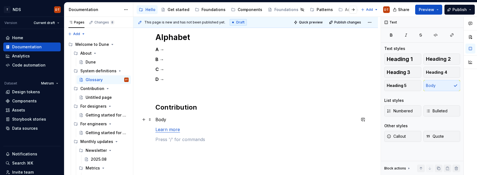
click at [165, 119] on p "Body" at bounding box center [255, 119] width 201 height 7
click at [156, 106] on h2 "Contribution" at bounding box center [255, 107] width 201 height 9
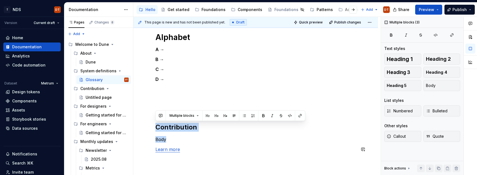
drag, startPoint x: 156, startPoint y: 127, endPoint x: 194, endPoint y: 144, distance: 41.4
click at [194, 144] on div "Alphabet A → B → C → D → Contribution Body Learn more" at bounding box center [255, 97] width 201 height 130
click at [160, 104] on div "Alphabet A → B → C → D → Contribution Body Learn more" at bounding box center [255, 97] width 201 height 130
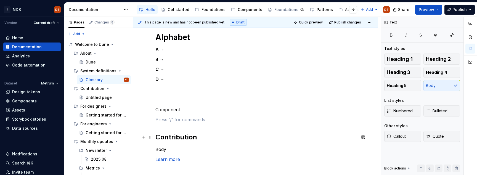
click at [168, 137] on h2 "Contribution" at bounding box center [255, 137] width 201 height 9
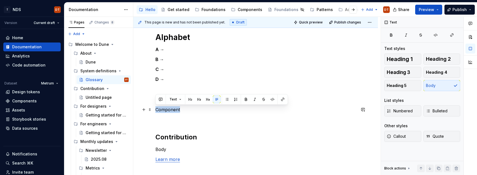
drag, startPoint x: 164, startPoint y: 109, endPoint x: 153, endPoint y: 109, distance: 11.1
click at [153, 109] on div "Alphabet A → B → C → D → Component Contribution Body Learn more" at bounding box center [255, 125] width 245 height 213
drag, startPoint x: 436, startPoint y: 58, endPoint x: 412, endPoint y: 66, distance: 25.7
click at [436, 58] on span "Heading 2" at bounding box center [438, 59] width 25 height 6
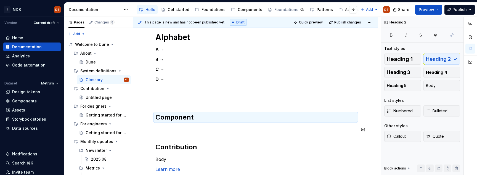
click at [168, 125] on div "Alphabet A → B → C → D → Component Contribution Body Learn more" at bounding box center [255, 107] width 201 height 150
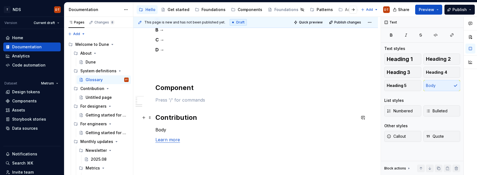
scroll to position [106, 0]
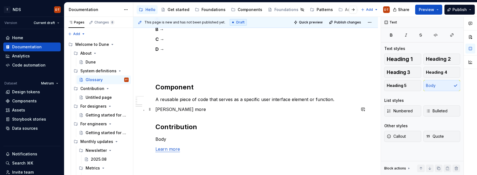
click at [170, 110] on p "[PERSON_NAME] more" at bounding box center [255, 109] width 201 height 7
click at [179, 110] on p "[PERSON_NAME] more" at bounding box center [255, 109] width 201 height 7
click at [171, 107] on p "[PERSON_NAME] more" at bounding box center [255, 109] width 201 height 7
click at [176, 110] on p "[PERSON_NAME] more" at bounding box center [255, 109] width 201 height 7
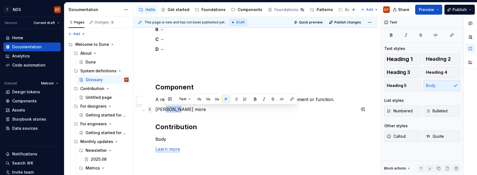
drag, startPoint x: 177, startPoint y: 110, endPoint x: 152, endPoint y: 110, distance: 24.9
click at [155, 110] on div "Alphabet A → B → C → D → Component A reusable piece of code that serves as a sp…" at bounding box center [255, 85] width 201 height 167
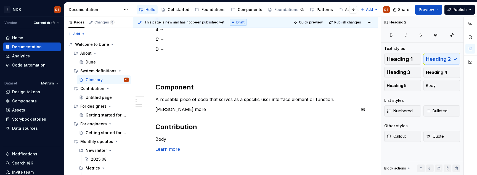
drag, startPoint x: 183, startPoint y: 114, endPoint x: 181, endPoint y: 111, distance: 4.0
click at [183, 114] on div "Alphabet A → B → C → D → Component A reusable piece of code that serves as a sp…" at bounding box center [255, 82] width 201 height 160
drag, startPoint x: 178, startPoint y: 110, endPoint x: 184, endPoint y: 110, distance: 6.9
click at [178, 110] on p "[PERSON_NAME] more" at bounding box center [255, 109] width 201 height 7
click at [165, 109] on p "[PERSON_NAME] more" at bounding box center [255, 109] width 201 height 7
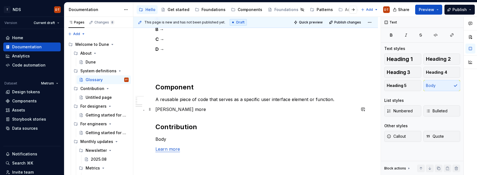
click at [178, 109] on p "[PERSON_NAME] more" at bounding box center [255, 109] width 201 height 7
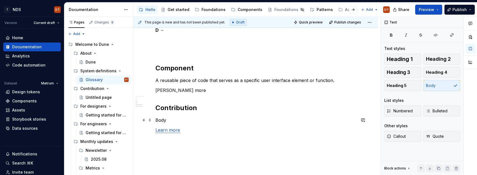
scroll to position [127, 0]
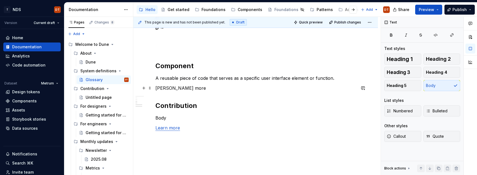
click at [165, 88] on p "[PERSON_NAME] more" at bounding box center [255, 88] width 201 height 7
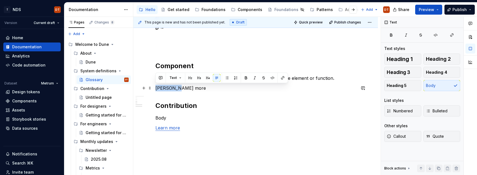
drag, startPoint x: 176, startPoint y: 88, endPoint x: 170, endPoint y: 86, distance: 7.1
click at [155, 88] on div "Alphabet A → B → C → D → Component A reusable piece of code that serves as a sp…" at bounding box center [255, 84] width 245 height 233
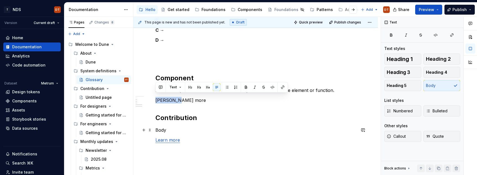
scroll to position [114, 0]
click at [281, 91] on button "button" at bounding box center [283, 90] width 8 height 8
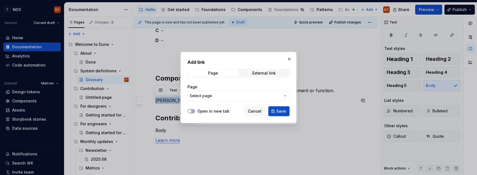
click at [284, 95] on icon "button" at bounding box center [285, 96] width 4 height 4
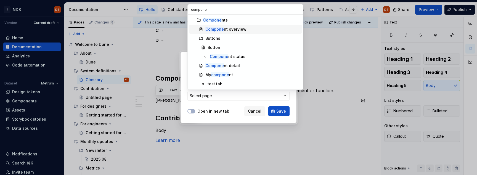
click at [234, 29] on div "Compone nt overview" at bounding box center [225, 30] width 41 height 6
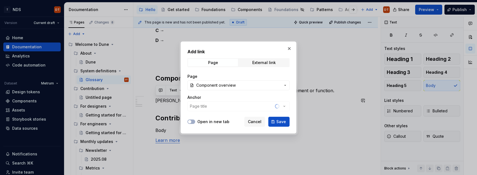
click at [279, 122] on span "Save" at bounding box center [281, 122] width 10 height 6
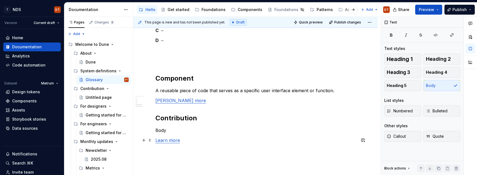
click at [248, 140] on p "Learn more" at bounding box center [255, 140] width 201 height 7
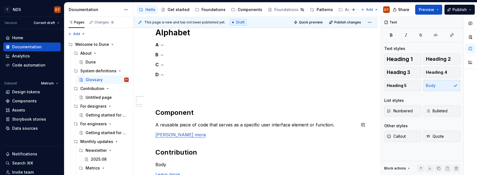
scroll to position [79, 0]
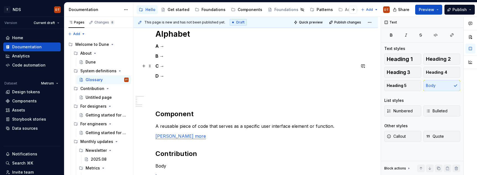
click at [157, 66] on h5 "C →" at bounding box center [255, 66] width 201 height 6
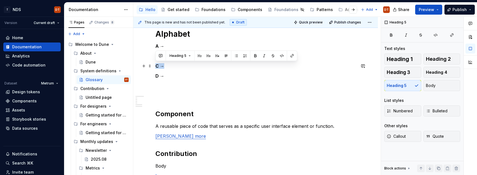
drag, startPoint x: 165, startPoint y: 66, endPoint x: 153, endPoint y: 67, distance: 11.4
click at [153, 67] on div "Alphabet A → B → C → D → Component A reusable piece of code that serves as a sp…" at bounding box center [255, 132] width 245 height 233
click at [291, 57] on button "button" at bounding box center [292, 56] width 8 height 8
click at [172, 115] on h2 "Component" at bounding box center [255, 114] width 201 height 9
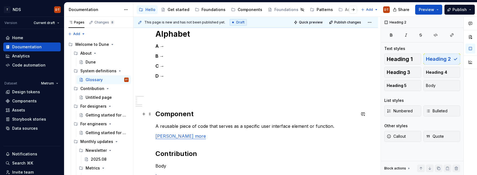
scroll to position [83, 0]
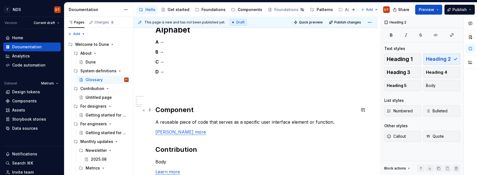
click at [162, 111] on h2 "Component" at bounding box center [255, 110] width 201 height 9
click at [156, 111] on h2 "Component" at bounding box center [255, 110] width 201 height 9
click at [181, 108] on h2 "Component" at bounding box center [255, 110] width 201 height 9
drag, startPoint x: 164, startPoint y: 61, endPoint x: 152, endPoint y: 62, distance: 12.7
click at [155, 62] on div "Alphabet A → B → C → D → Component A reusable piece of code that serves as a sp…" at bounding box center [255, 108] width 201 height 167
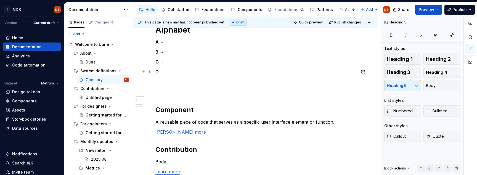
click at [199, 71] on h5 "D →" at bounding box center [255, 72] width 201 height 6
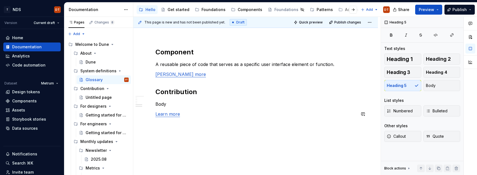
scroll to position [141, 0]
click at [176, 81] on div "Alphabet A → B → C → D → Component A reusable piece of code that serves as a sp…" at bounding box center [255, 47] width 201 height 160
click at [170, 81] on div "Alphabet A → B → C → D → Component A reusable piece of code that serves as a sp…" at bounding box center [255, 47] width 201 height 160
click at [184, 75] on p "[PERSON_NAME] more" at bounding box center [255, 73] width 201 height 7
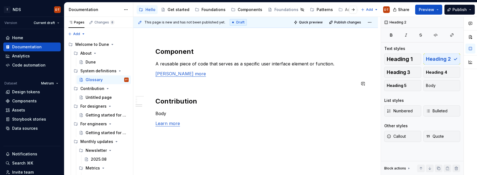
click at [157, 94] on div "Alphabet A → B → C → D → Component A reusable piece of code that serves as a sp…" at bounding box center [255, 52] width 201 height 170
click at [159, 83] on p at bounding box center [255, 83] width 201 height 7
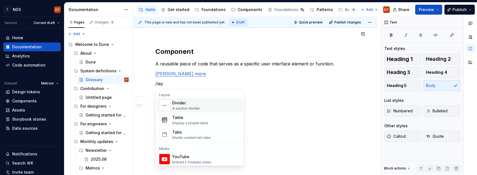
click at [188, 102] on div "Divider" at bounding box center [186, 103] width 28 height 6
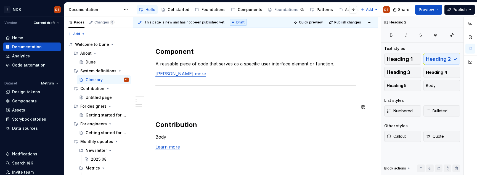
click at [163, 117] on div "Alphabet A → B → C → D → Component A reusable piece of code that serves as a sp…" at bounding box center [255, 64] width 201 height 194
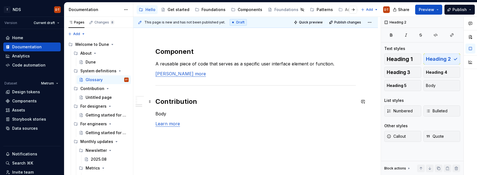
click at [210, 102] on h2 "Contribution" at bounding box center [255, 101] width 201 height 9
click at [337, 63] on p "A reusable piece of code that serves as a specific user interface element or fu…" at bounding box center [255, 63] width 201 height 7
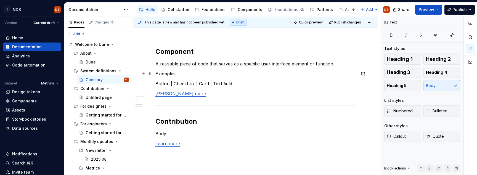
click at [176, 74] on p "Examples:" at bounding box center [255, 73] width 201 height 7
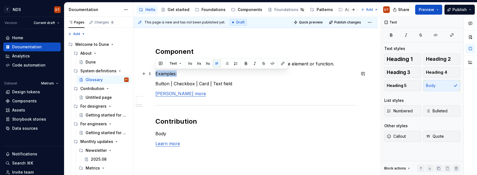
drag, startPoint x: 177, startPoint y: 73, endPoint x: 268, endPoint y: 72, distance: 91.1
click at [153, 74] on div "Alphabet A → B → C → D → Component A reusable piece of code that serves as a sp…" at bounding box center [255, 84] width 245 height 263
click at [399, 82] on button "Heading 5" at bounding box center [402, 85] width 37 height 11
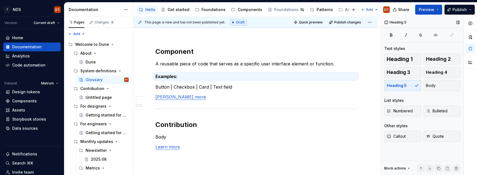
click at [415, 88] on div "Heading 1 Heading 2 Heading 3 Heading 4 Heading 5 Body" at bounding box center [422, 73] width 76 height 38
click at [415, 85] on div "Heading 1 Heading 2 Heading 3 Heading 4 Heading 5 Body" at bounding box center [422, 73] width 76 height 38
click at [270, 120] on div "Alphabet A → B → C → D → Component A reusable piece of code that serves as a sp…" at bounding box center [255, 64] width 201 height 194
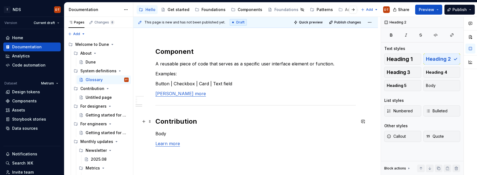
click at [244, 118] on h2 "Contribution" at bounding box center [255, 121] width 201 height 9
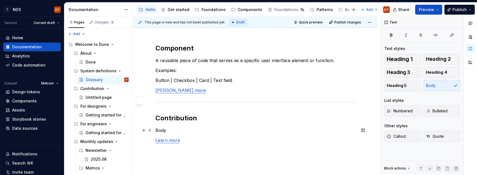
click at [171, 129] on p "Body" at bounding box center [255, 130] width 201 height 7
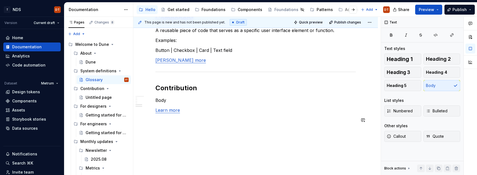
scroll to position [176, 0]
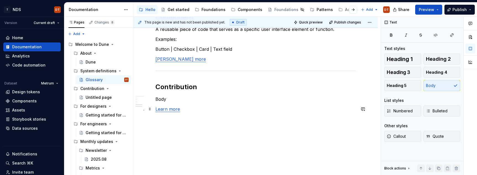
click at [200, 110] on p "Learn more" at bounding box center [255, 109] width 201 height 7
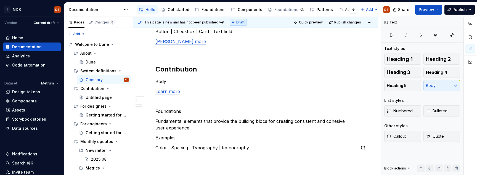
scroll to position [193, 0]
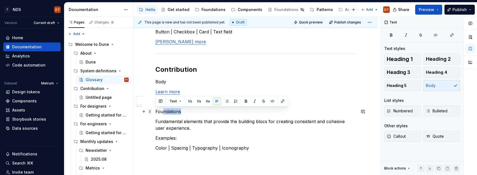
drag, startPoint x: 183, startPoint y: 111, endPoint x: 151, endPoint y: 110, distance: 31.8
click at [155, 110] on div "Alphabet A → B → C → D → Component A reusable piece of code that serves as a sp…" at bounding box center [255, 41] width 201 height 253
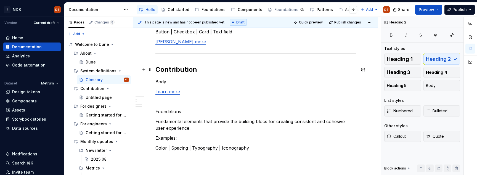
click at [186, 71] on h2 "Contribution" at bounding box center [255, 69] width 201 height 9
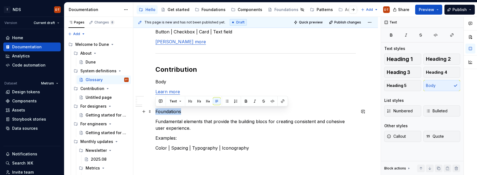
drag, startPoint x: 160, startPoint y: 112, endPoint x: 180, endPoint y: 107, distance: 20.4
click at [152, 112] on div "Alphabet A → B → C → D → Component A reusable piece of code that serves as a sp…" at bounding box center [255, 60] width 245 height 319
click at [437, 61] on span "Heading 2" at bounding box center [438, 59] width 25 height 6
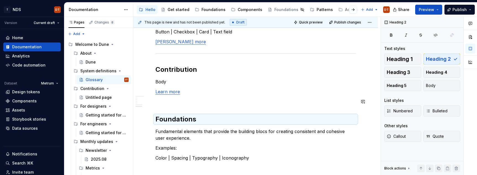
scroll to position [193, 0]
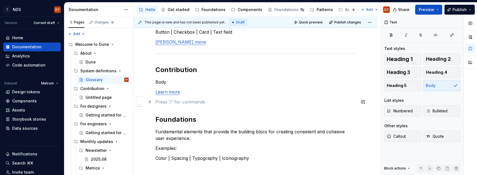
click at [174, 104] on p at bounding box center [255, 102] width 201 height 7
click at [191, 120] on div "Divider" at bounding box center [186, 121] width 28 height 6
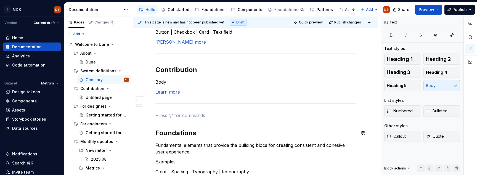
click at [174, 124] on div "Alphabet A → B → C → D → Component A reusable piece of code that serves as a sp…" at bounding box center [255, 50] width 201 height 270
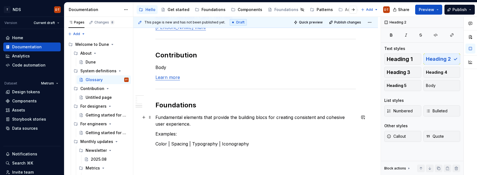
scroll to position [208, 0]
click at [267, 146] on p "Color | Spacing | Typography | Iconography" at bounding box center [255, 143] width 201 height 7
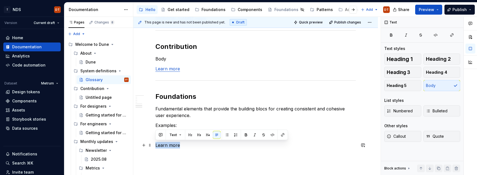
drag, startPoint x: 183, startPoint y: 147, endPoint x: 155, endPoint y: 147, distance: 28.4
click at [155, 147] on div "Alphabet A → B → C → D → Component A reusable piece of code that serves as a sp…" at bounding box center [255, 47] width 245 height 339
click at [282, 135] on button "button" at bounding box center [283, 135] width 8 height 8
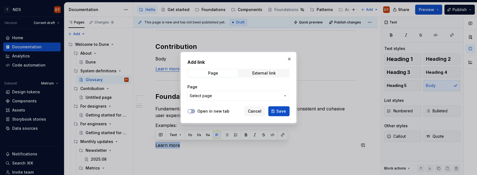
click at [286, 96] on icon "button" at bounding box center [285, 96] width 4 height 4
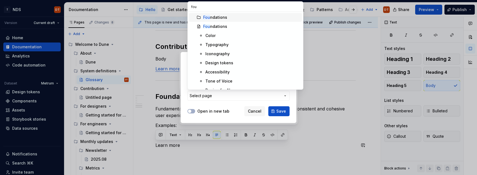
click at [216, 17] on div "Fou ndations" at bounding box center [215, 18] width 24 height 6
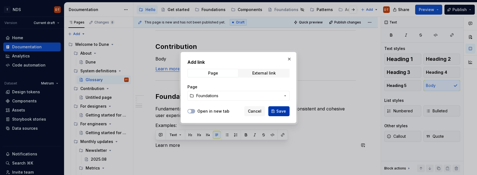
click at [280, 112] on span "Save" at bounding box center [281, 112] width 10 height 6
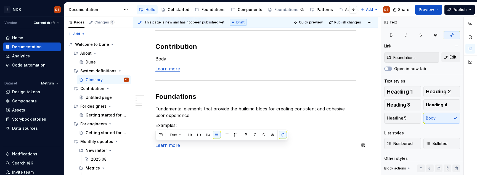
click at [204, 151] on div "Alphabet A → B → C → D → Component A reusable piece of code that serves as a sp…" at bounding box center [255, 25] width 201 height 267
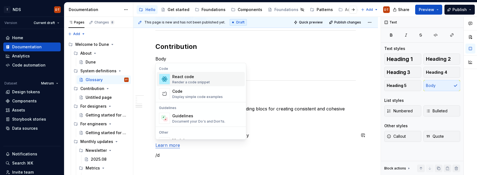
scroll to position [226, 0]
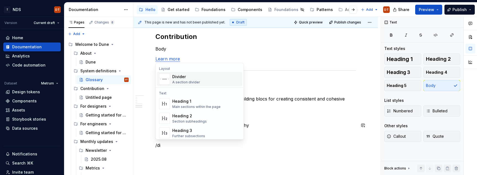
click at [199, 80] on div "Divider A section divider" at bounding box center [206, 79] width 68 height 11
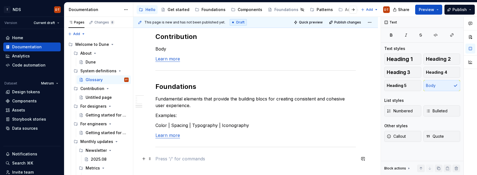
click at [161, 158] on p at bounding box center [255, 158] width 201 height 7
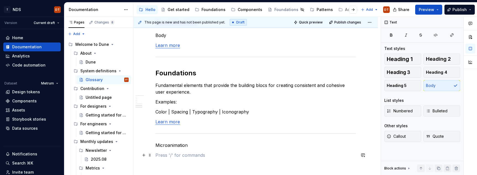
click at [160, 156] on p at bounding box center [255, 155] width 201 height 7
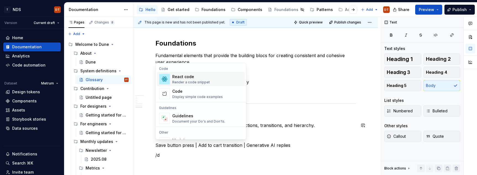
scroll to position [279, 0]
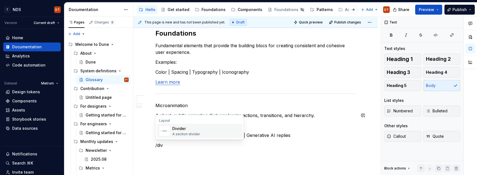
click at [184, 131] on div "Divider" at bounding box center [186, 129] width 28 height 6
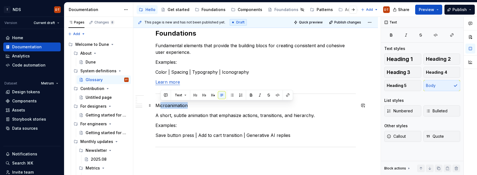
drag, startPoint x: 191, startPoint y: 104, endPoint x: 167, endPoint y: 102, distance: 23.8
click at [187, 106] on p "Microanimation" at bounding box center [255, 105] width 201 height 7
drag, startPoint x: 177, startPoint y: 106, endPoint x: 198, endPoint y: 102, distance: 21.3
click at [154, 107] on div "Alphabet A → B → C → D → Component A reusable piece of code that serves as a sp…" at bounding box center [255, 18] width 245 height 406
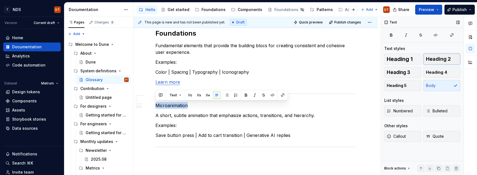
click at [438, 59] on span "Heading 2" at bounding box center [438, 59] width 25 height 6
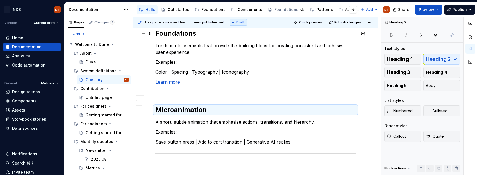
click at [185, 35] on h2 "Foundations" at bounding box center [255, 33] width 201 height 9
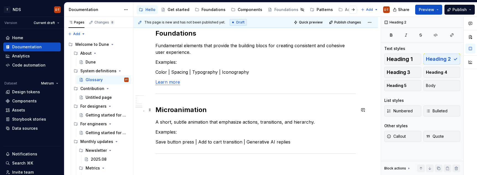
click at [187, 108] on h2 "Microanimation" at bounding box center [255, 110] width 201 height 9
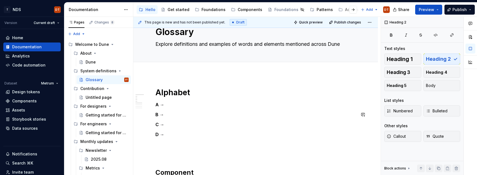
scroll to position [17, 0]
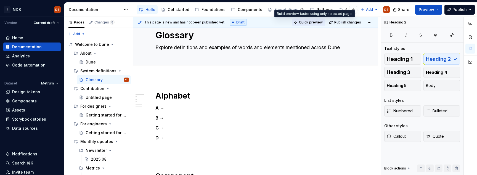
click at [315, 22] on span "Quick preview" at bounding box center [311, 22] width 24 height 4
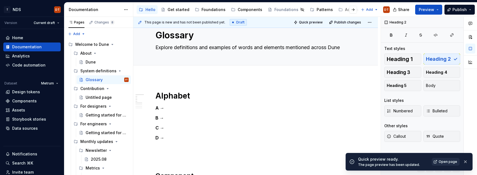
click at [452, 161] on span "Open page" at bounding box center [448, 162] width 19 height 4
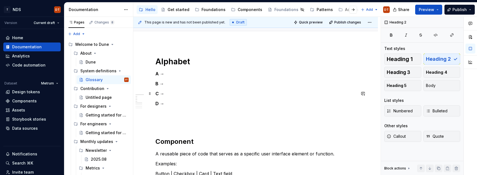
scroll to position [73, 0]
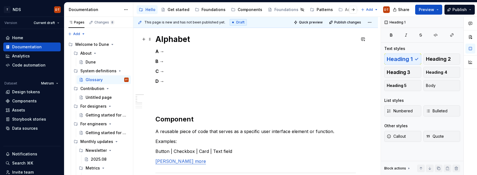
click at [174, 39] on h1 "Alphabet" at bounding box center [255, 39] width 201 height 10
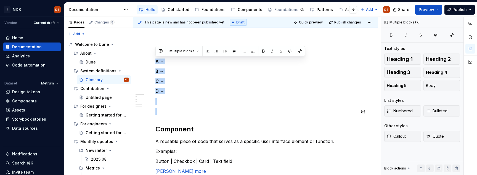
drag, startPoint x: 156, startPoint y: 62, endPoint x: 196, endPoint y: 119, distance: 70.2
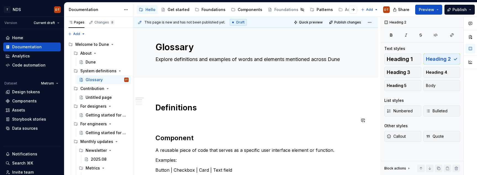
scroll to position [0, 0]
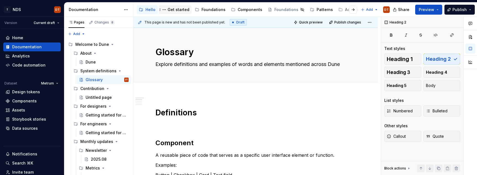
click at [172, 9] on div "Get started" at bounding box center [179, 10] width 22 height 6
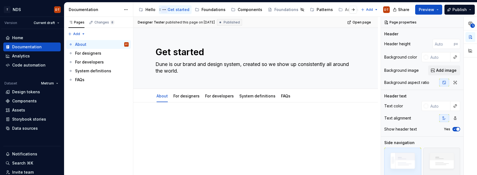
click at [165, 9] on button "Page tree" at bounding box center [164, 9] width 7 height 7
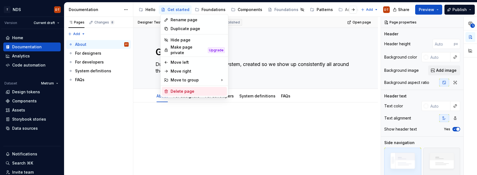
click at [175, 89] on div "Delete page" at bounding box center [198, 92] width 54 height 6
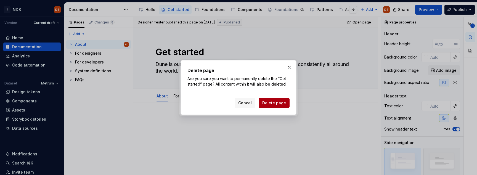
click at [273, 104] on span "Delete page" at bounding box center [274, 103] width 24 height 6
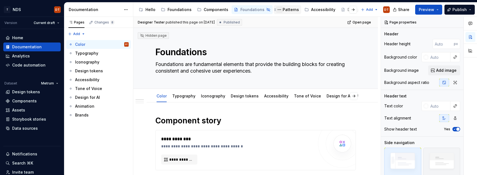
click at [276, 10] on button "Page tree" at bounding box center [279, 9] width 7 height 7
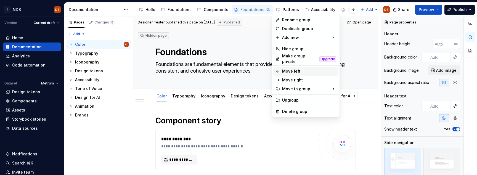
click at [279, 69] on icon at bounding box center [278, 71] width 4 height 4
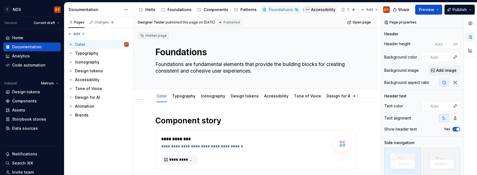
click at [305, 10] on button "Page tree" at bounding box center [308, 9] width 7 height 7
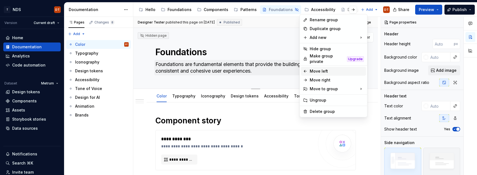
click at [305, 70] on icon at bounding box center [305, 71] width 2 height 2
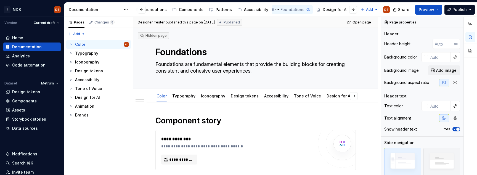
scroll to position [0, 31]
click at [310, 10] on button "Page tree" at bounding box center [313, 9] width 7 height 7
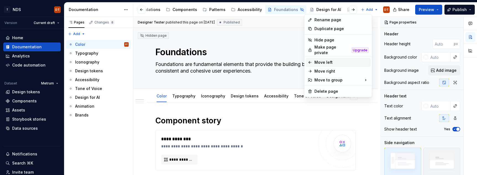
click at [311, 61] on icon at bounding box center [310, 62] width 4 height 4
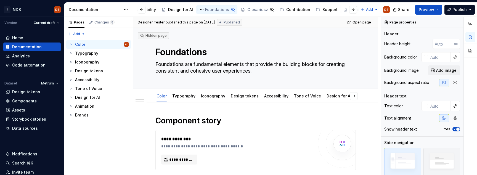
scroll to position [0, 146]
click at [283, 10] on div "Contribution" at bounding box center [290, 10] width 24 height 6
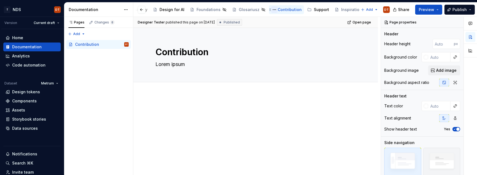
click at [271, 10] on button "Page tree" at bounding box center [274, 9] width 7 height 7
click at [160, 10] on html "T NDS DT Version Current draft Home Documentation Analytics Code automation Dat…" at bounding box center [238, 87] width 477 height 175
click at [165, 10] on div "Design for AI" at bounding box center [172, 10] width 25 height 6
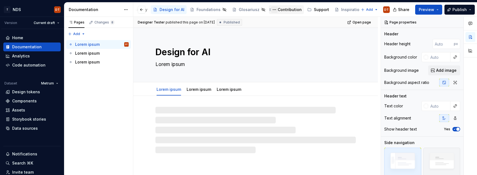
click at [271, 9] on button "Page tree" at bounding box center [274, 9] width 7 height 7
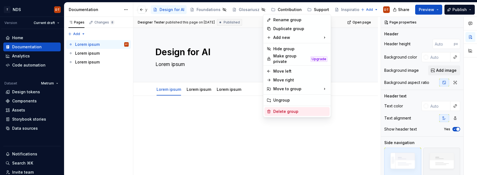
click at [269, 110] on icon at bounding box center [269, 111] width 3 height 3
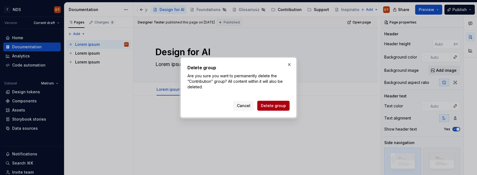
click at [277, 106] on span "Delete group" at bounding box center [273, 106] width 25 height 6
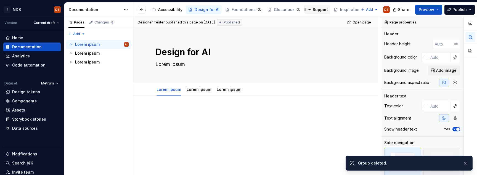
click at [313, 10] on div "Support" at bounding box center [320, 10] width 15 height 6
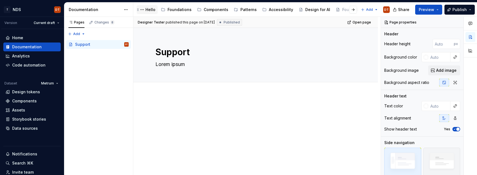
click at [149, 9] on div "Hello" at bounding box center [151, 10] width 10 height 6
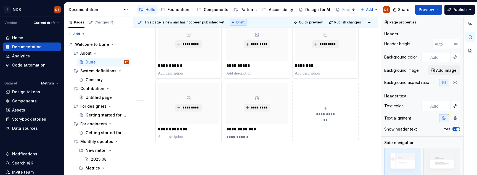
scroll to position [162, 0]
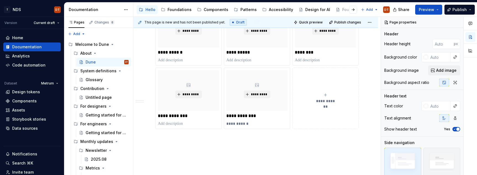
click at [328, 100] on span "**********" at bounding box center [326, 101] width 24 height 6
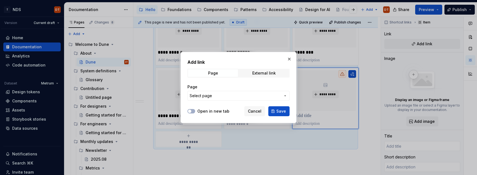
click at [285, 97] on icon "button" at bounding box center [285, 96] width 4 height 4
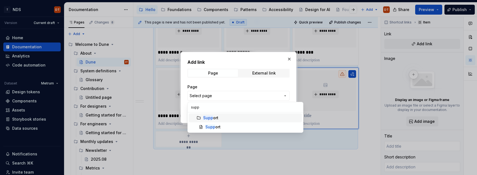
click at [208, 118] on mark "Supp" at bounding box center [208, 117] width 10 height 5
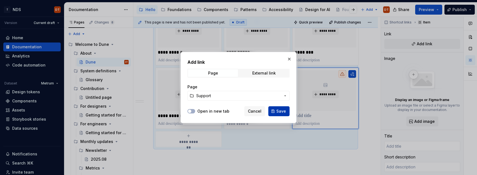
click at [279, 112] on span "Save" at bounding box center [281, 112] width 10 height 6
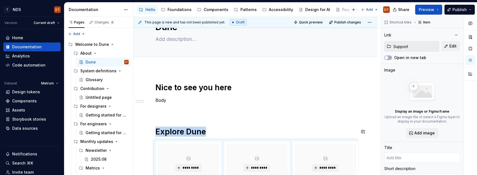
scroll to position [0, 0]
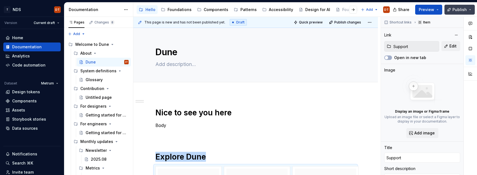
click at [457, 9] on span "Publish" at bounding box center [460, 10] width 14 height 6
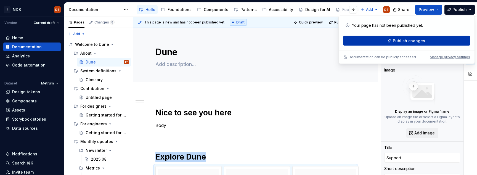
click at [394, 40] on span "Publish changes" at bounding box center [409, 41] width 32 height 6
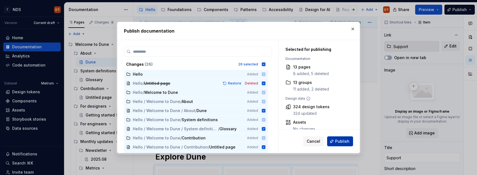
click at [342, 143] on span "Publish" at bounding box center [342, 142] width 14 height 6
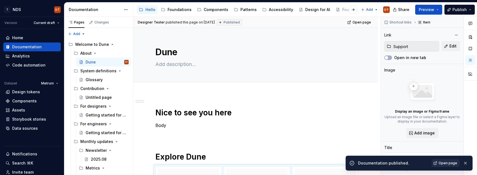
click at [449, 163] on span "Open page" at bounding box center [448, 163] width 19 height 4
